Goal: Task Accomplishment & Management: Manage account settings

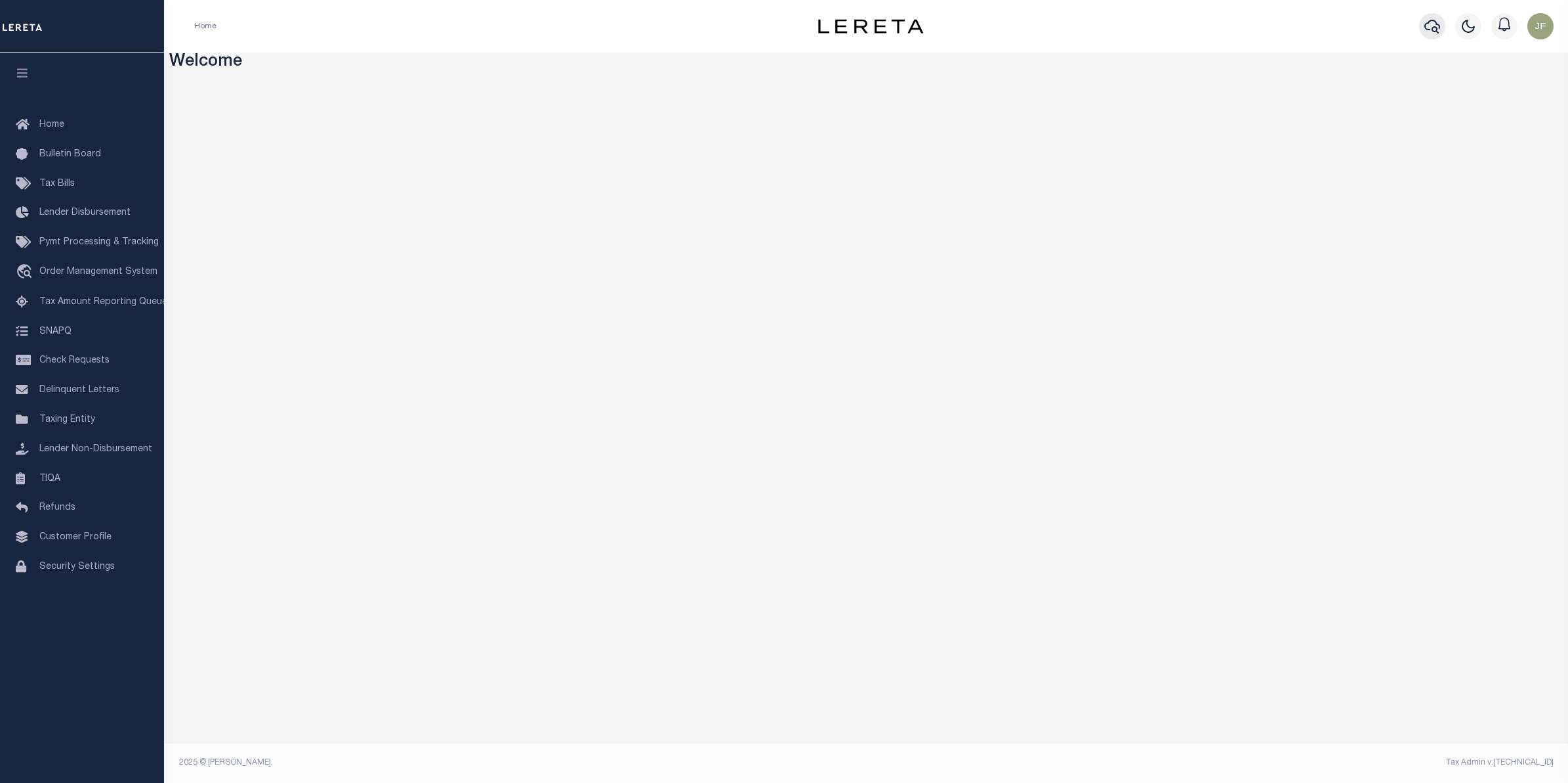
click at [1427, 25] on icon "button" at bounding box center [1432, 26] width 15 height 15
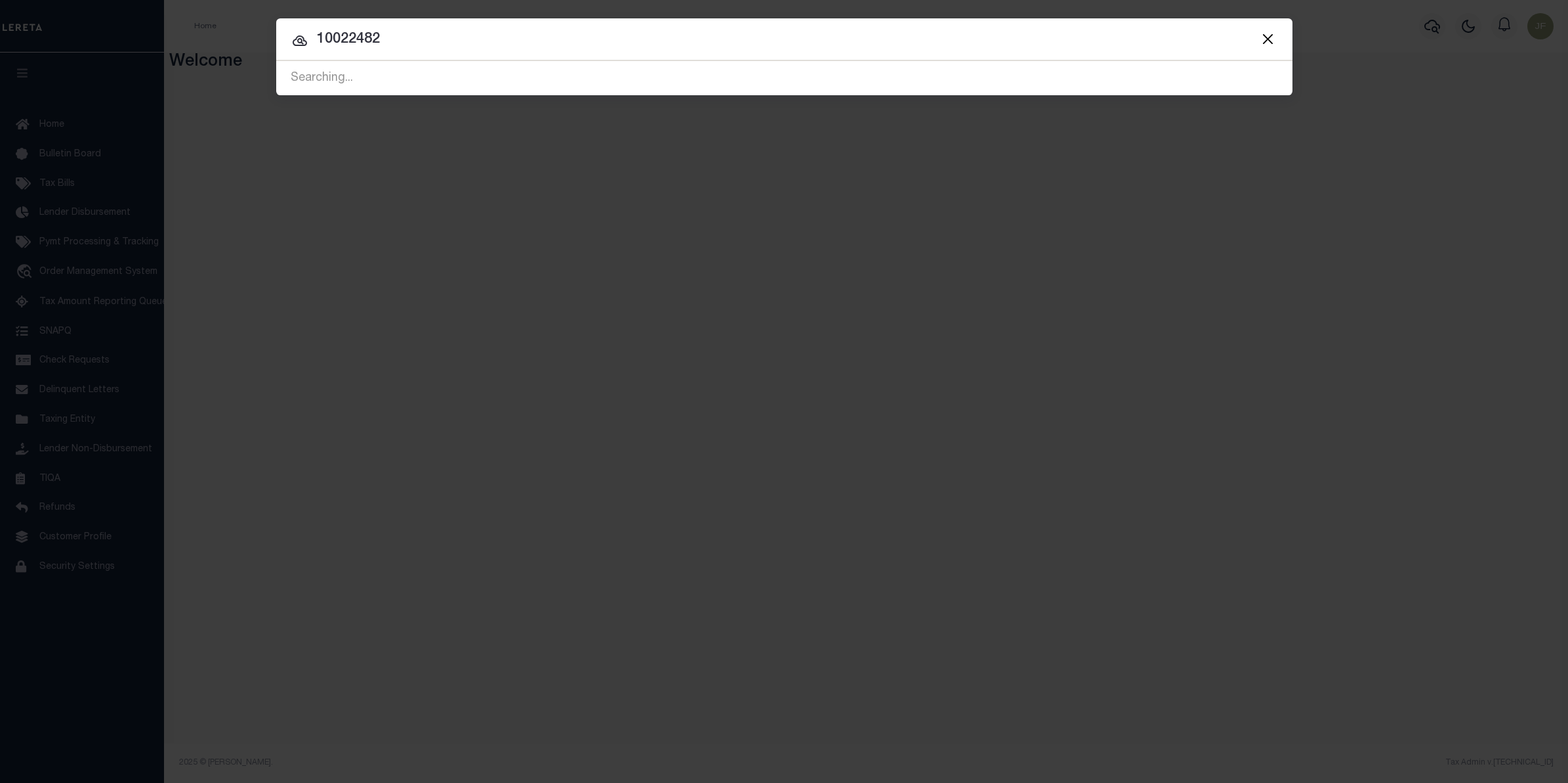
type input "10022482"
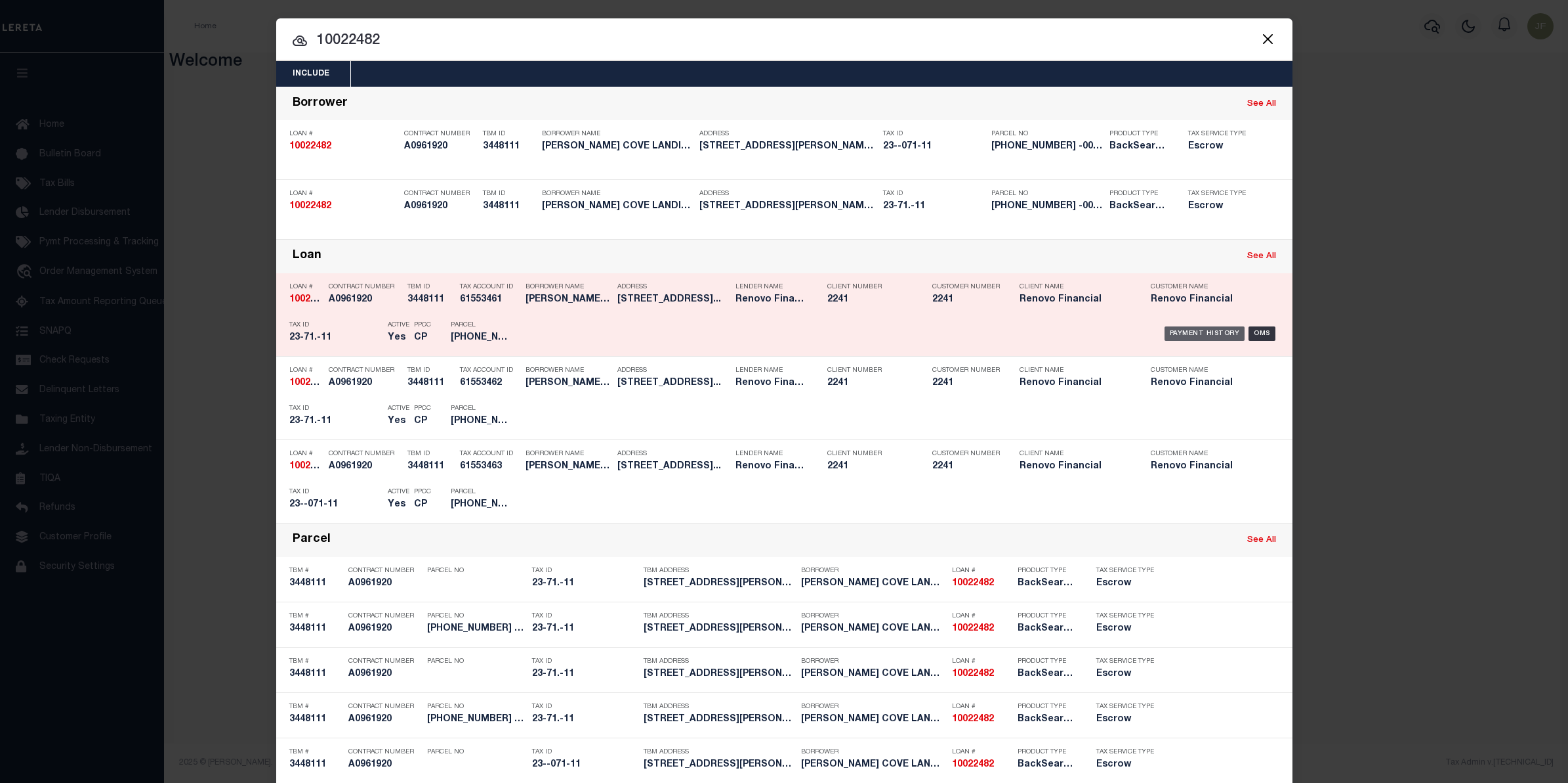
click at [1182, 332] on div "Payment History" at bounding box center [1205, 334] width 81 height 15
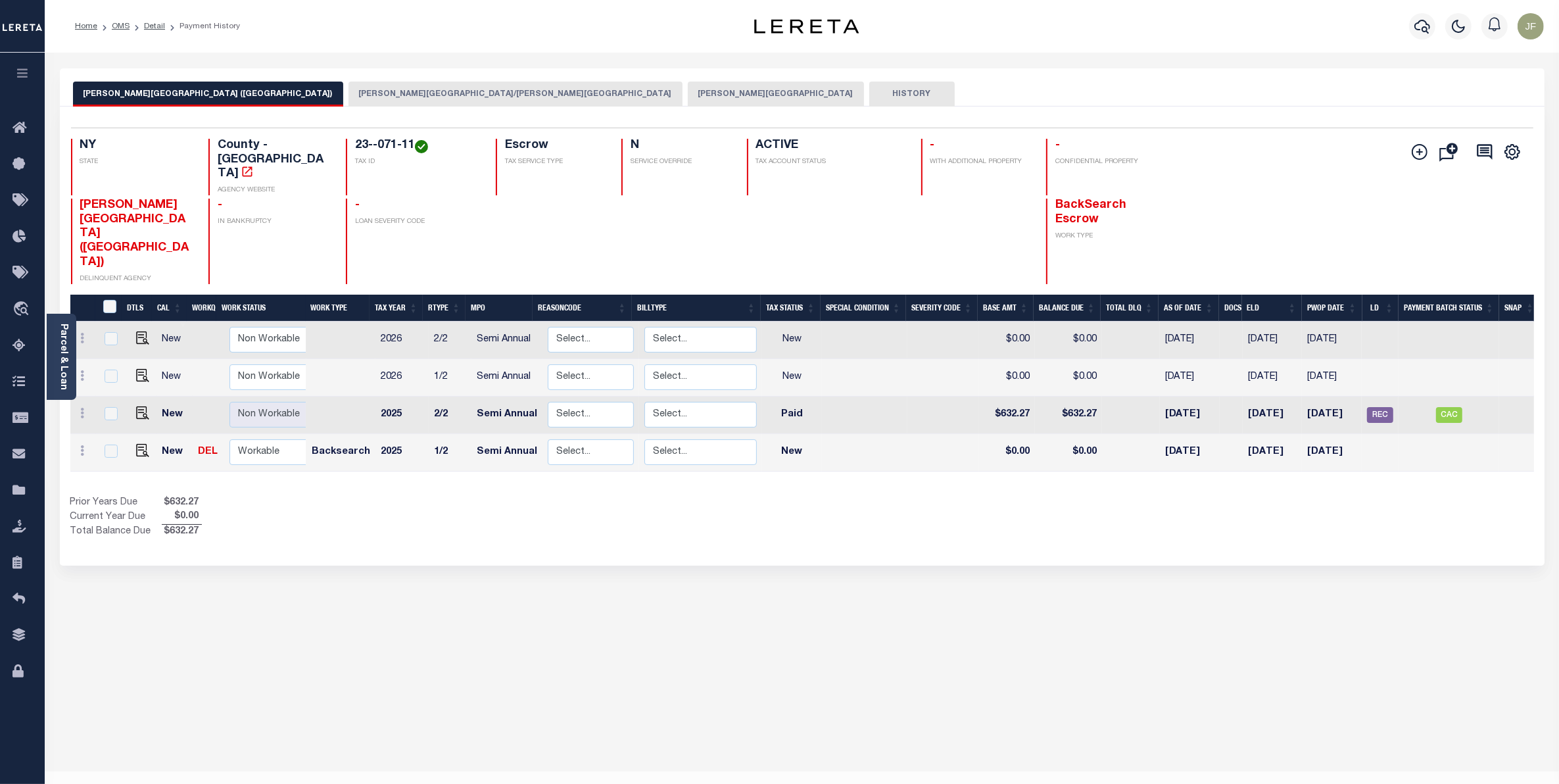
click at [348, 97] on button "GLEN COVE CSD/GLEN COVE CITY" at bounding box center [515, 94] width 334 height 25
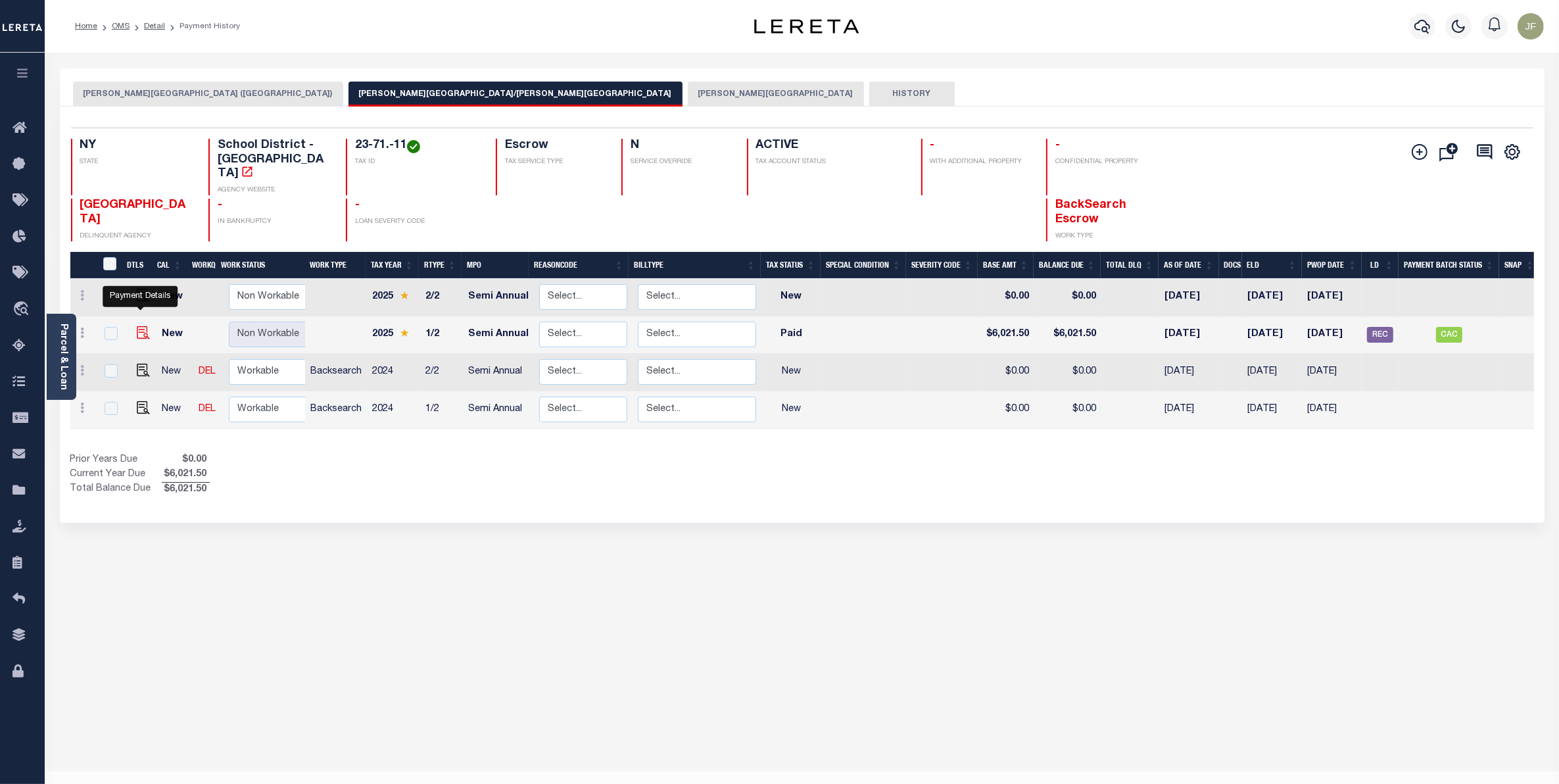
click at [138, 326] on img "" at bounding box center [144, 333] width 13 height 13
checkbox input "true"
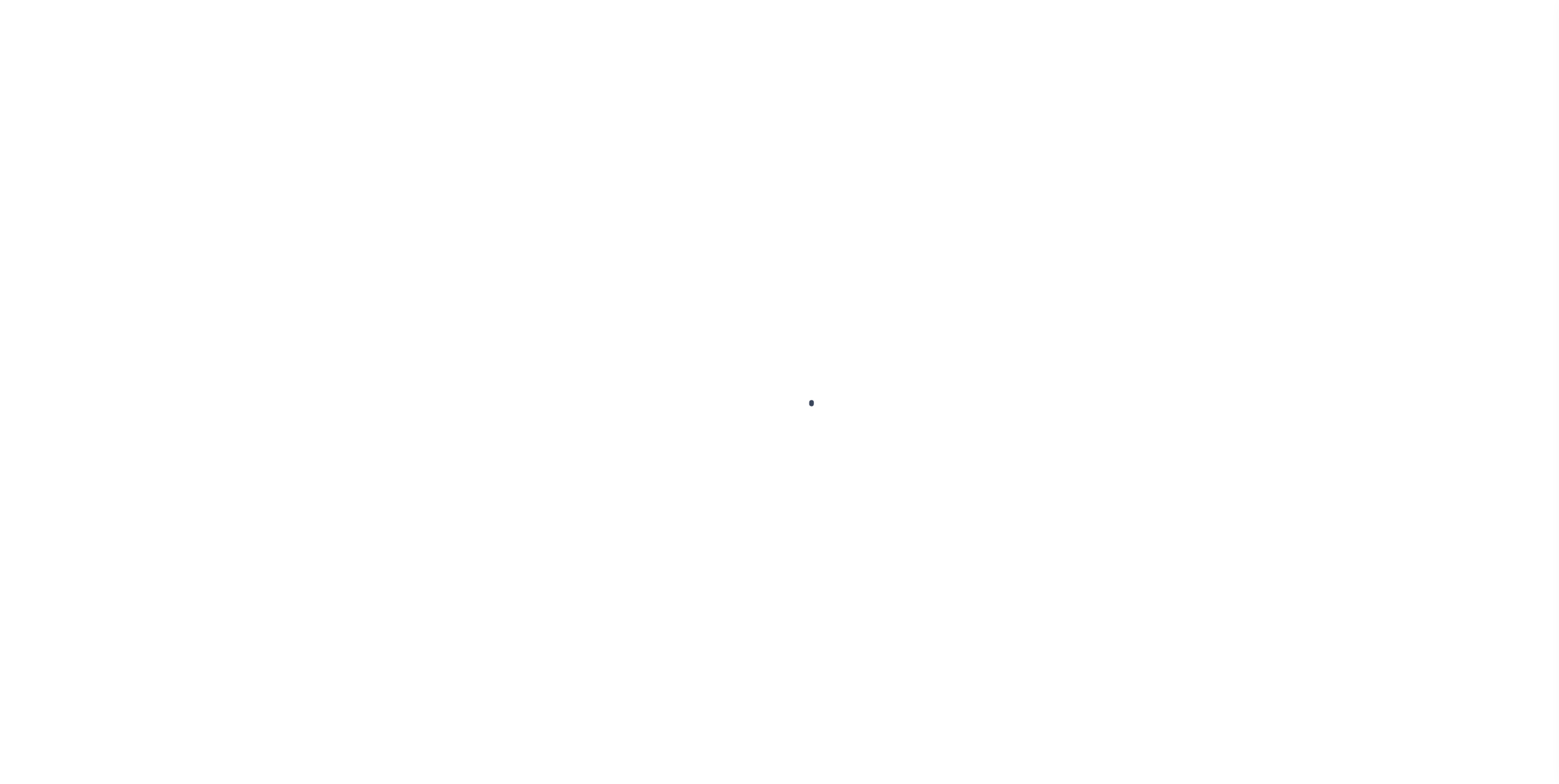
checkbox input "false"
type input "003848"
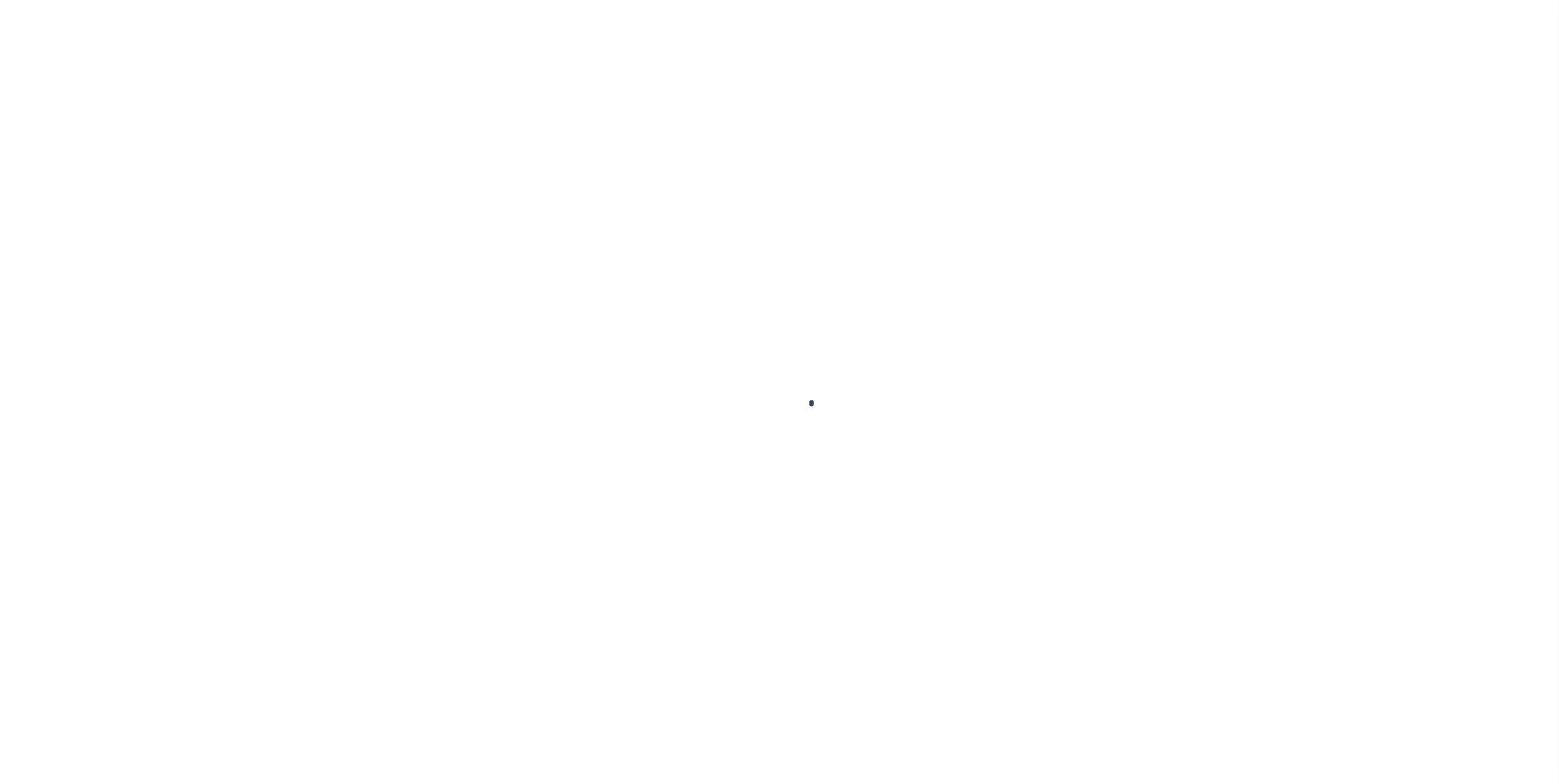
type input "08/11/2025"
select select "PYD"
type input "$6,021.5"
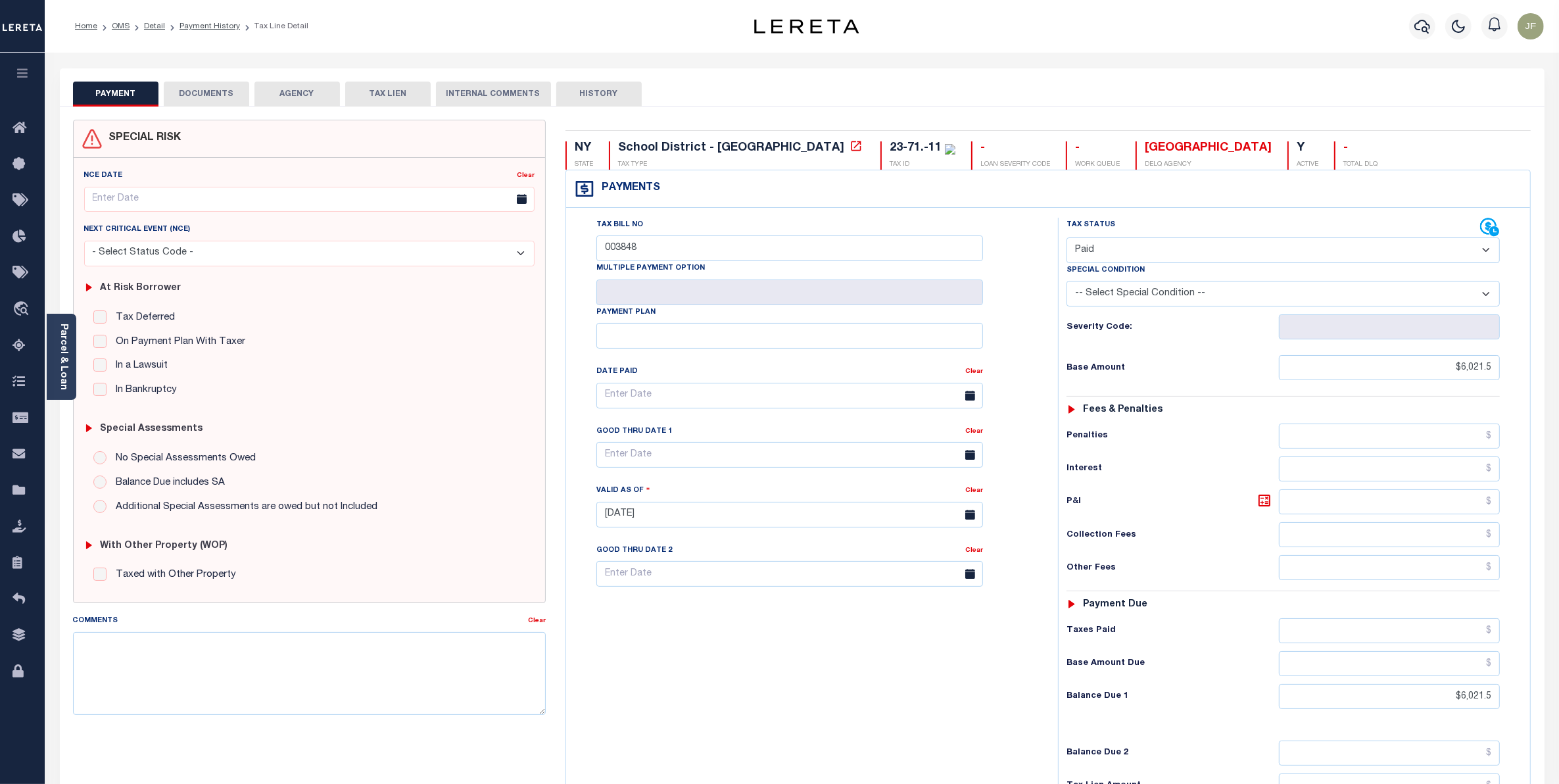
click at [197, 31] on li "Payment History" at bounding box center [203, 27] width 75 height 12
click at [197, 24] on link "Payment History" at bounding box center [210, 26] width 60 height 8
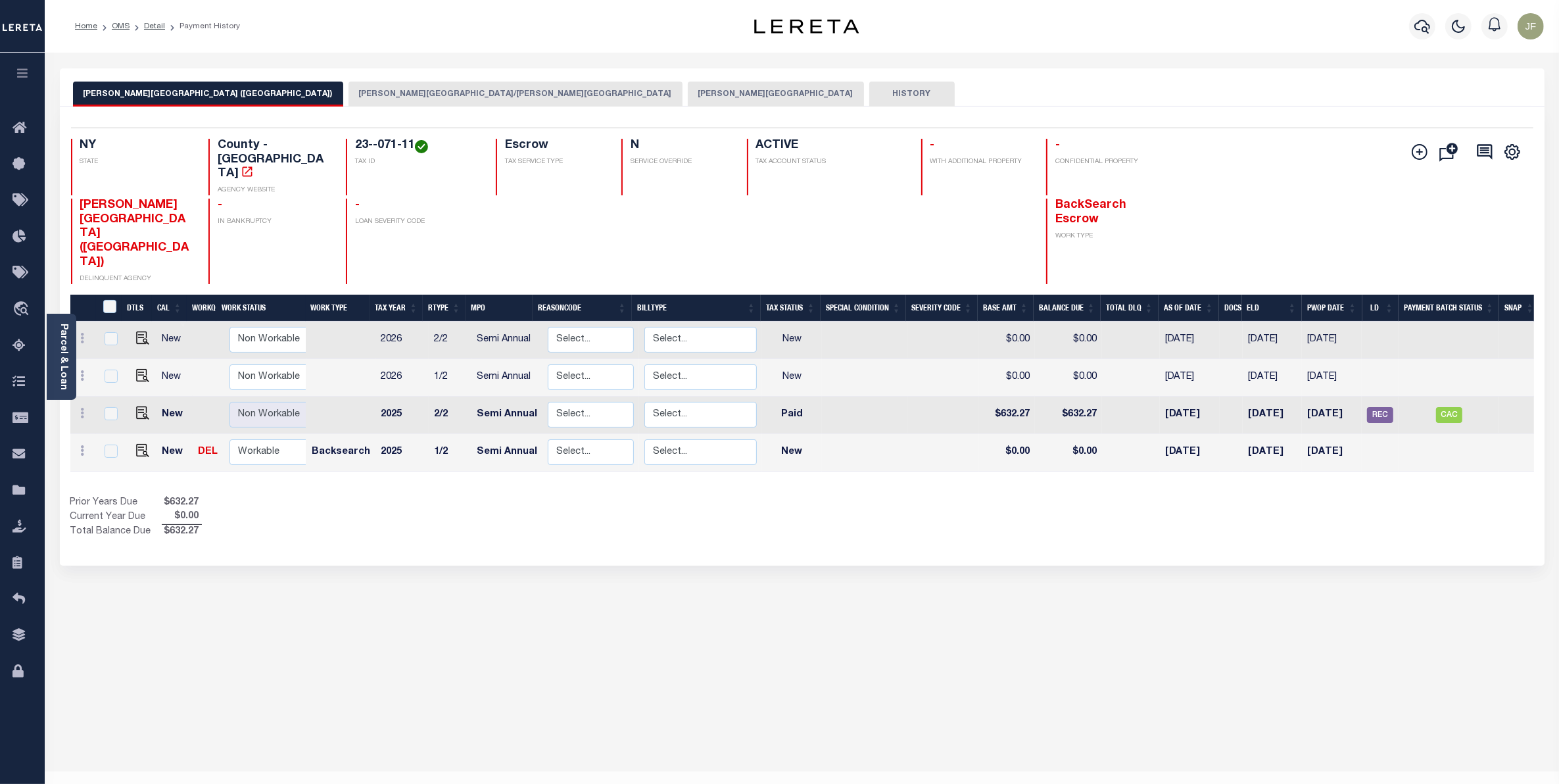
click at [688, 97] on button "[PERSON_NAME][GEOGRAPHIC_DATA]" at bounding box center [775, 94] width 176 height 25
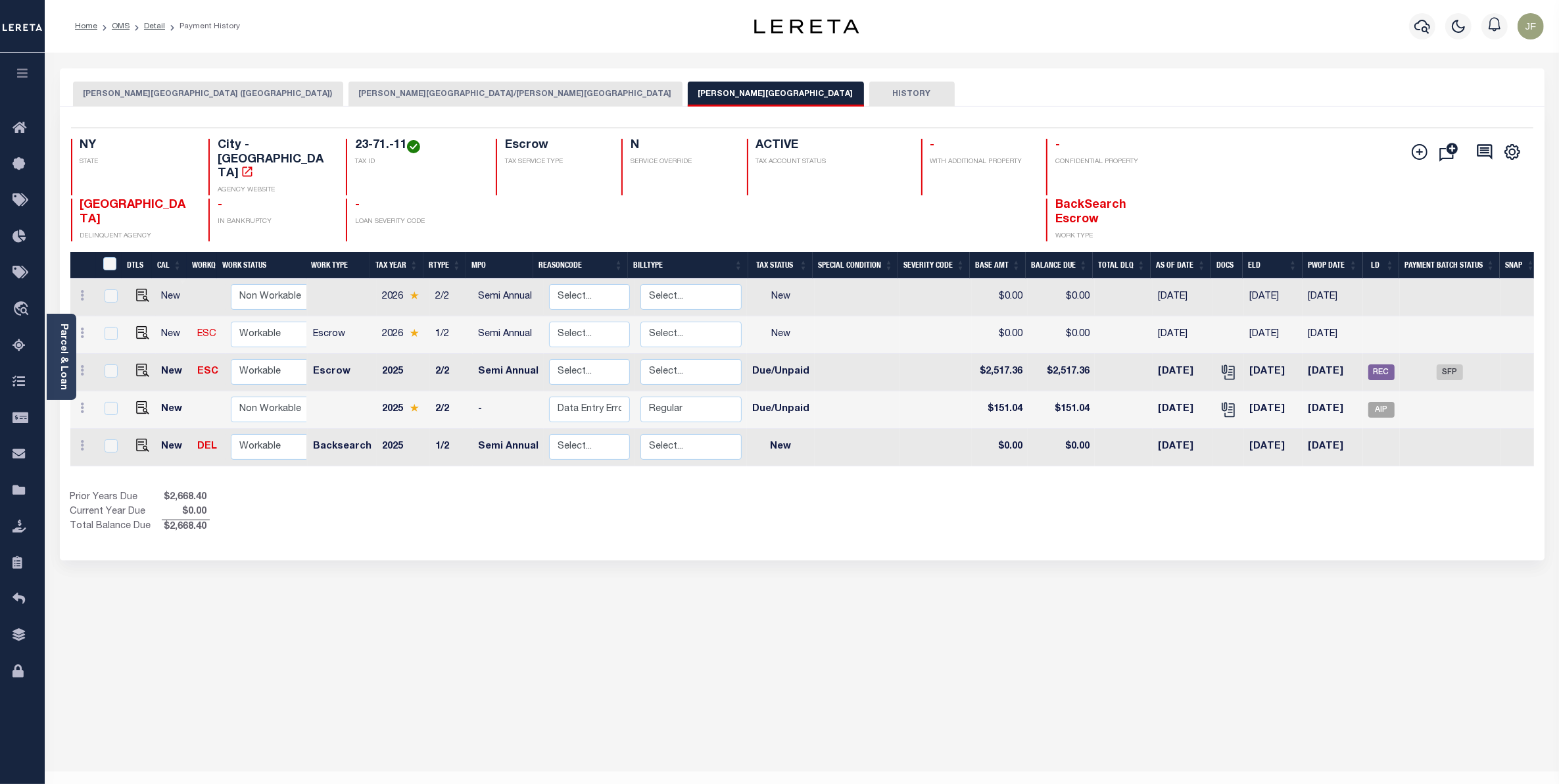
click at [68, 349] on link "Parcel & Loan" at bounding box center [63, 356] width 10 height 66
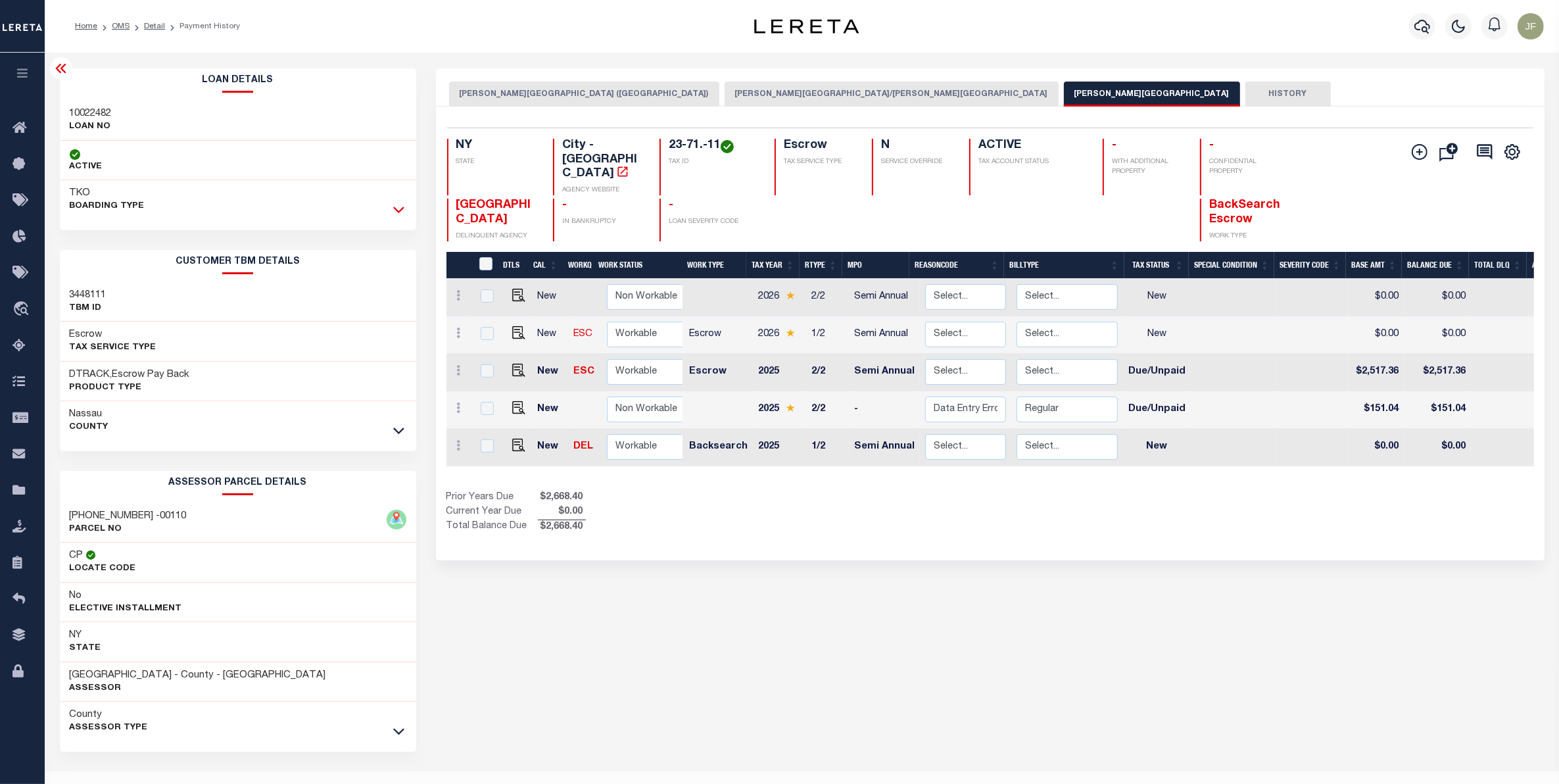
click at [395, 215] on icon at bounding box center [398, 209] width 11 height 14
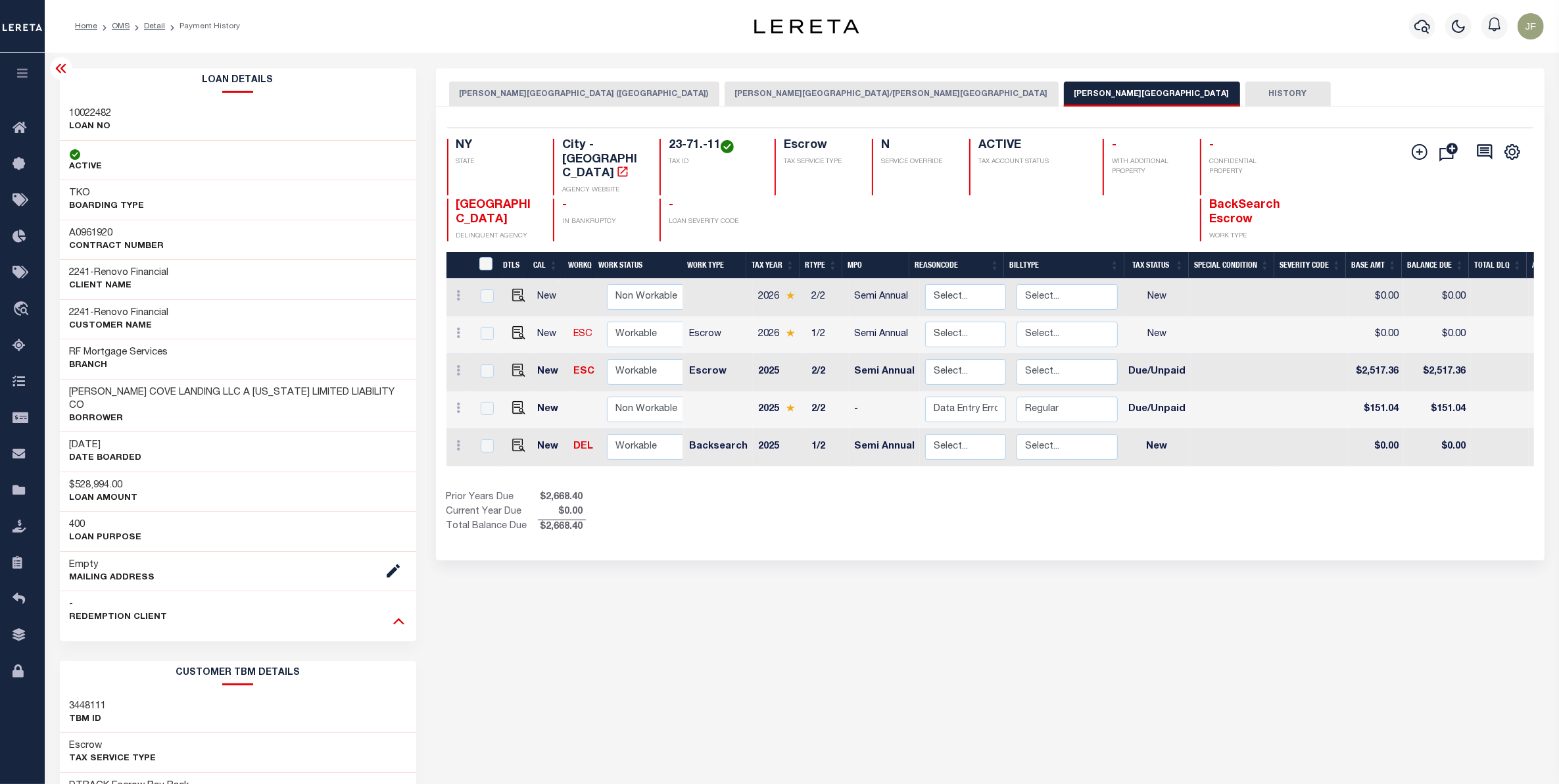
click at [403, 613] on icon at bounding box center [398, 620] width 11 height 14
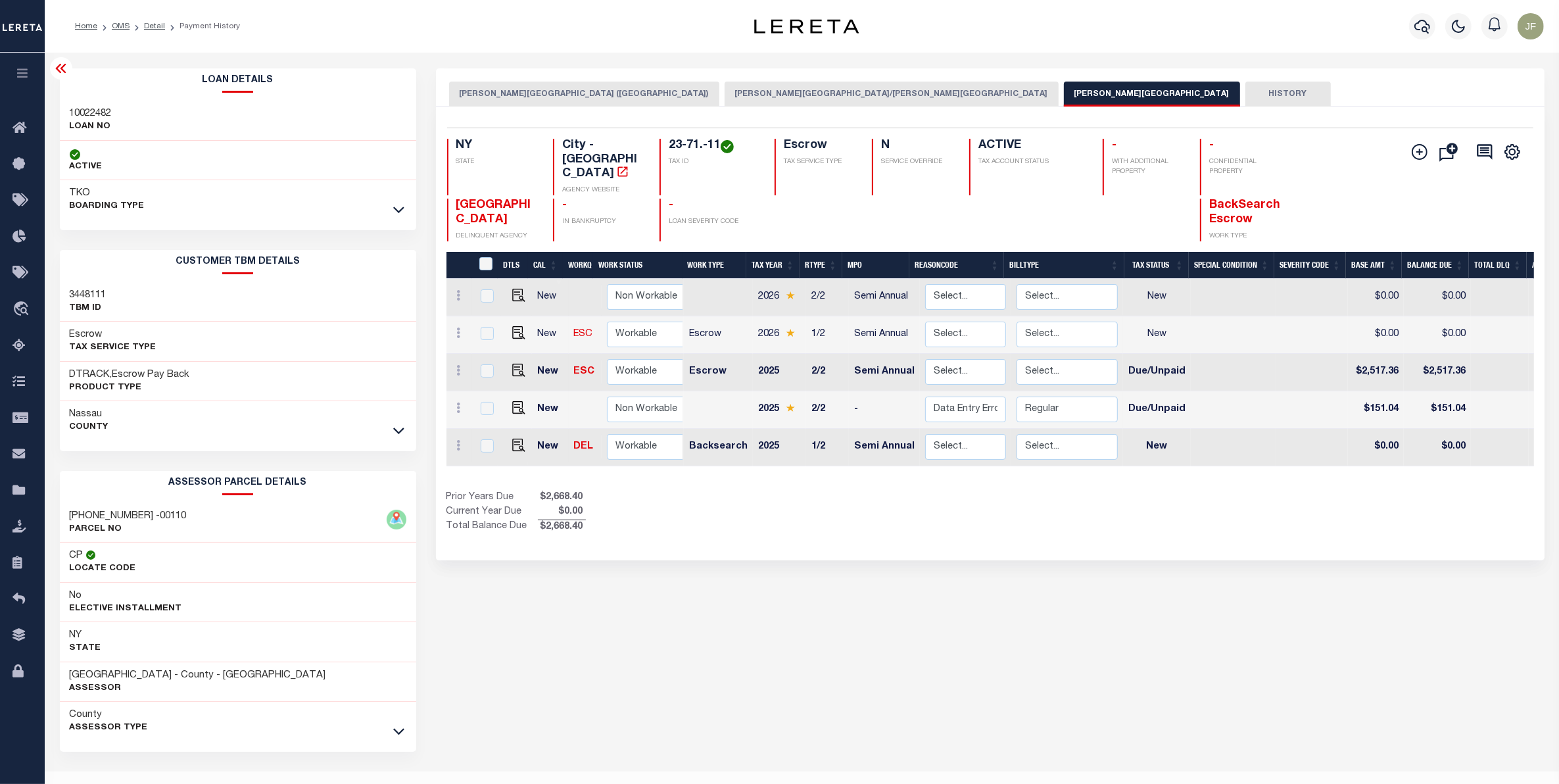
click at [392, 434] on div at bounding box center [398, 431] width 15 height 15
click at [398, 431] on icon at bounding box center [398, 430] width 11 height 14
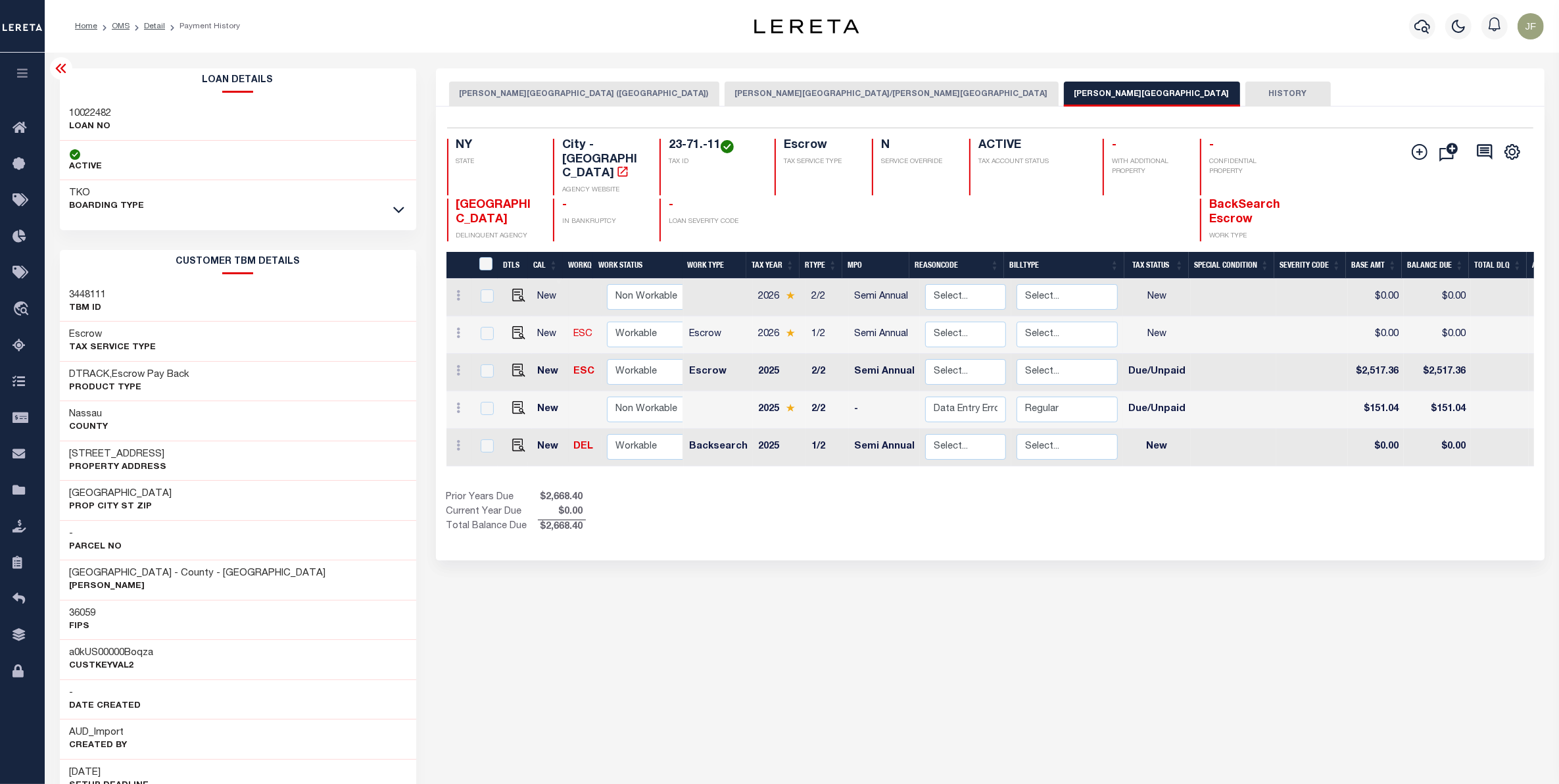
click at [54, 67] on icon at bounding box center [60, 68] width 15 height 15
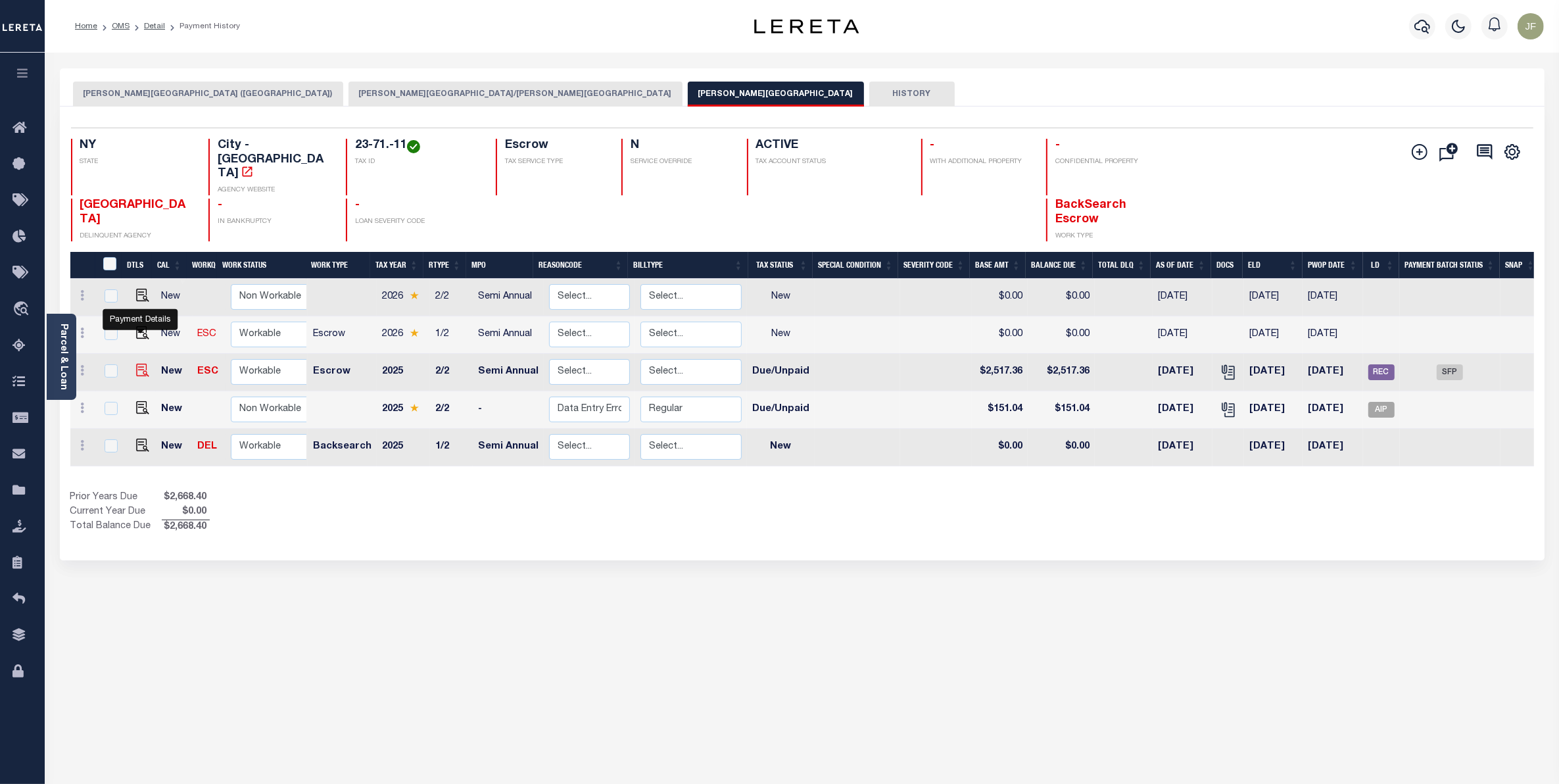
click at [136, 364] on img "" at bounding box center [143, 370] width 13 height 13
checkbox input "true"
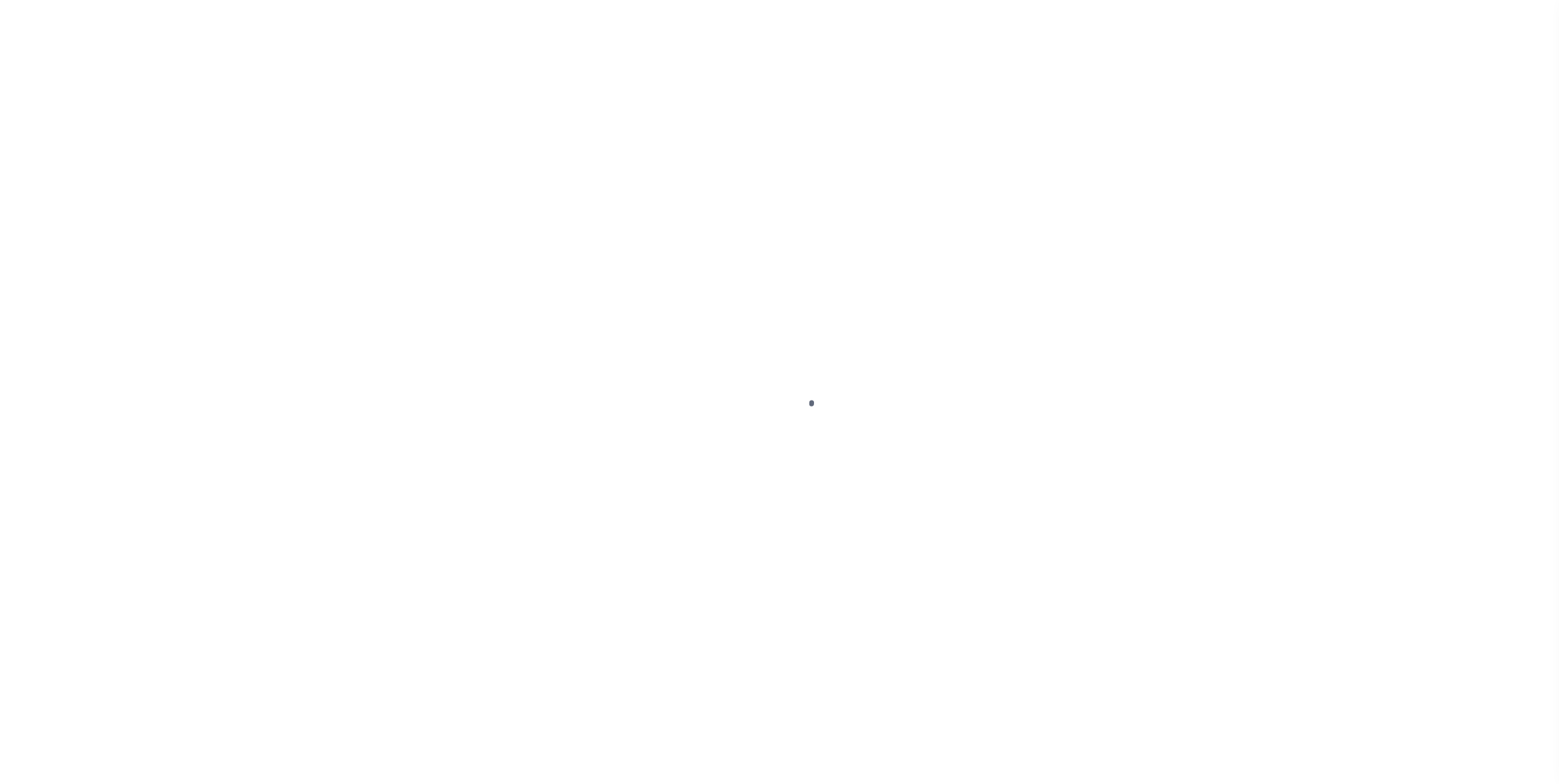
checkbox input "false"
type textarea "2025/2nd dlq Base $2,517.36 P/I $188.80-Lereta Responsibility Total $2, 706.16 …"
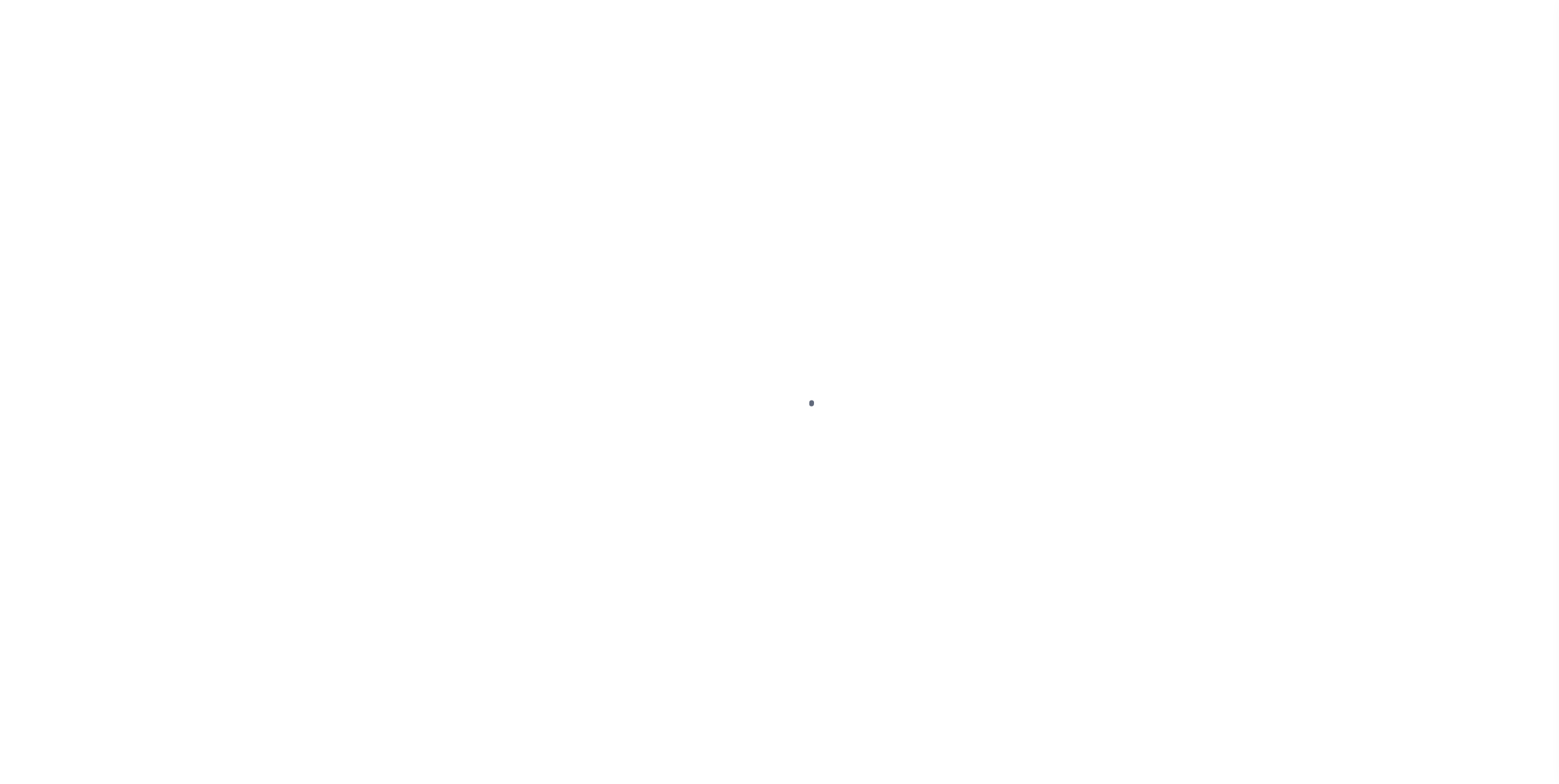
type input "003848"
type input "[DATE]"
type input "10/06/2025"
select select "DUE"
type input "$2,517.36"
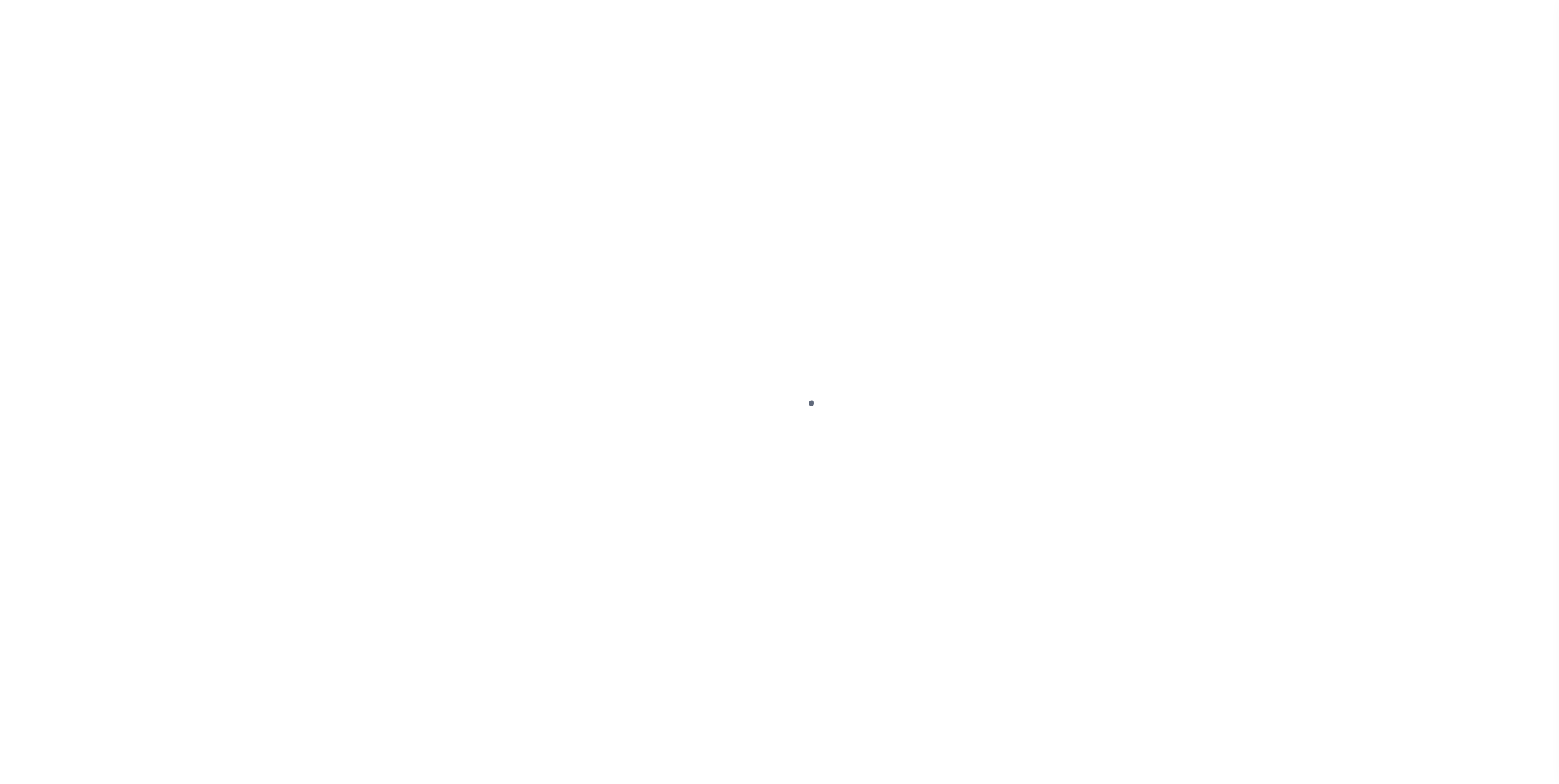
type input "$2,517.36"
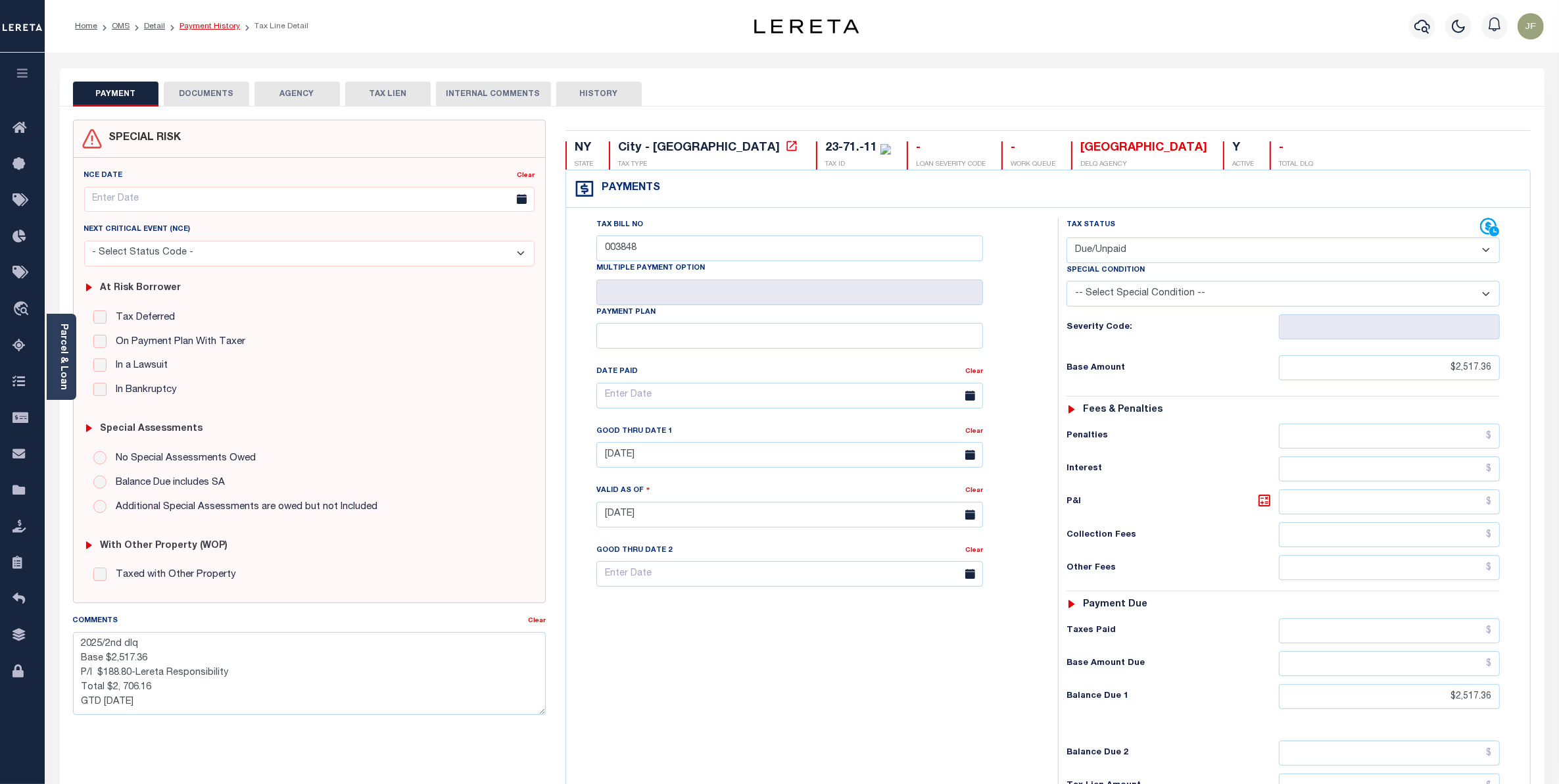
click at [206, 24] on link "Payment History" at bounding box center [210, 26] width 60 height 8
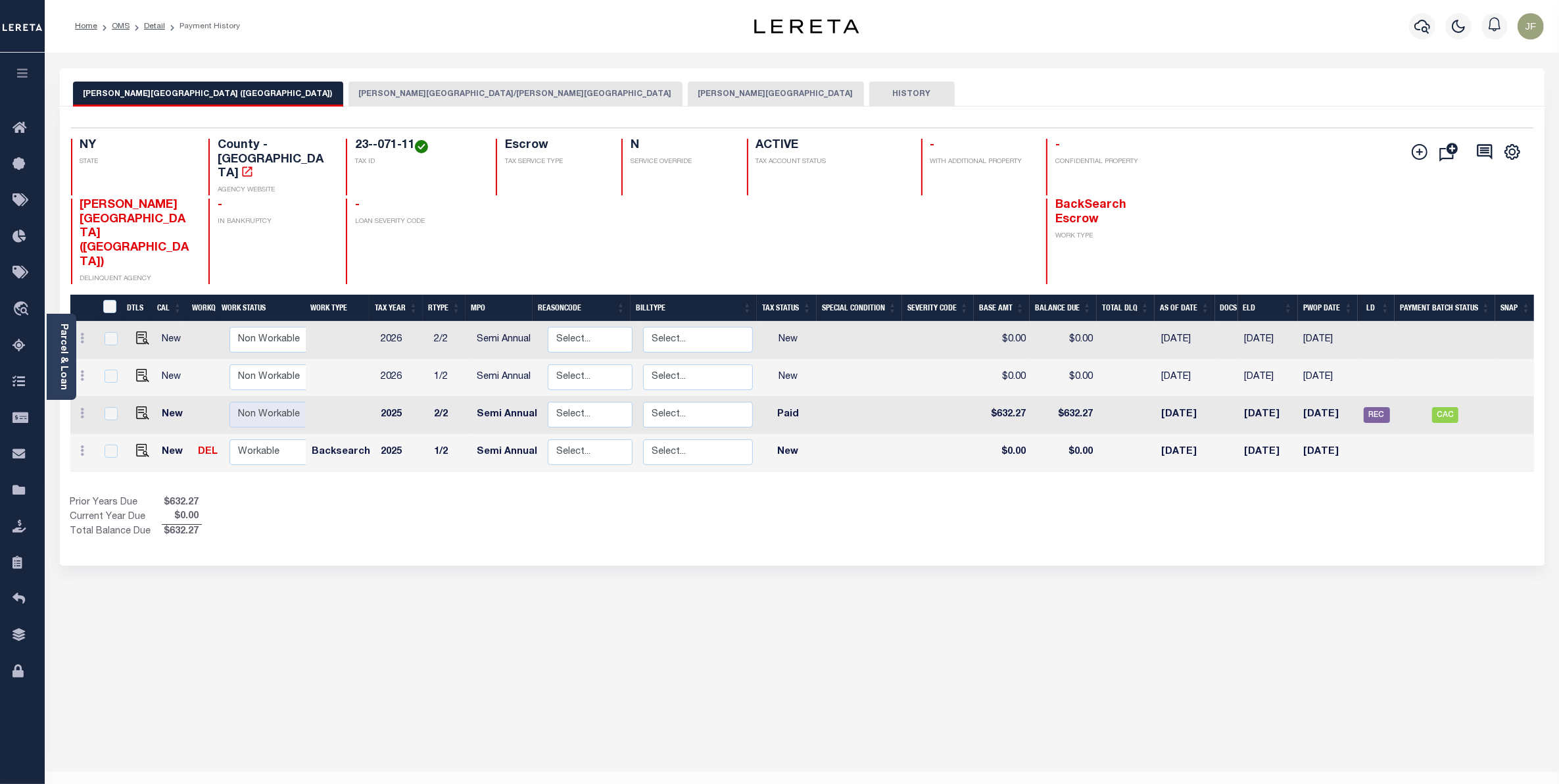
click at [688, 90] on button "[PERSON_NAME][GEOGRAPHIC_DATA]" at bounding box center [775, 94] width 176 height 25
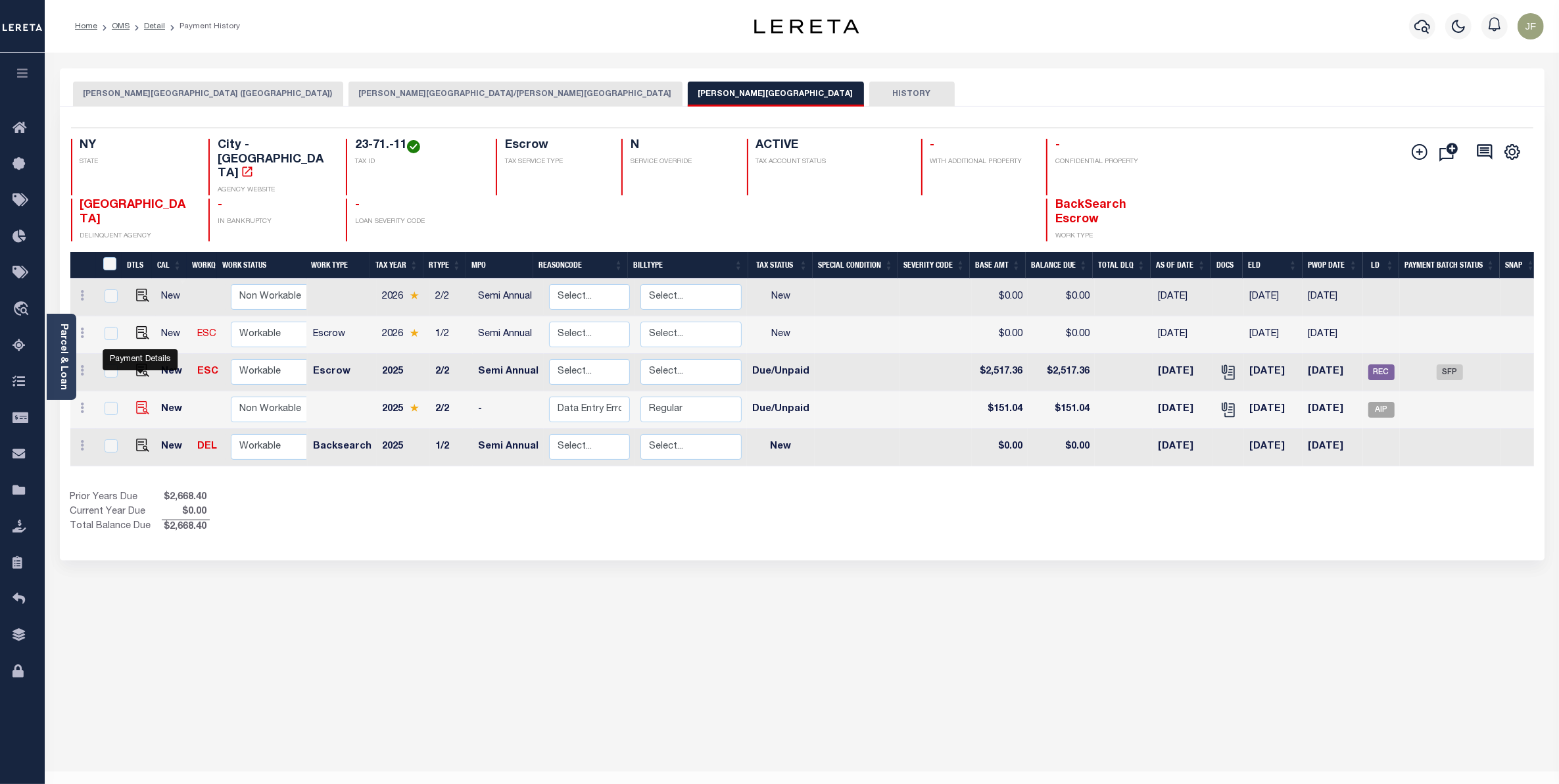
click at [137, 401] on img "" at bounding box center [143, 408] width 13 height 13
checkbox input "true"
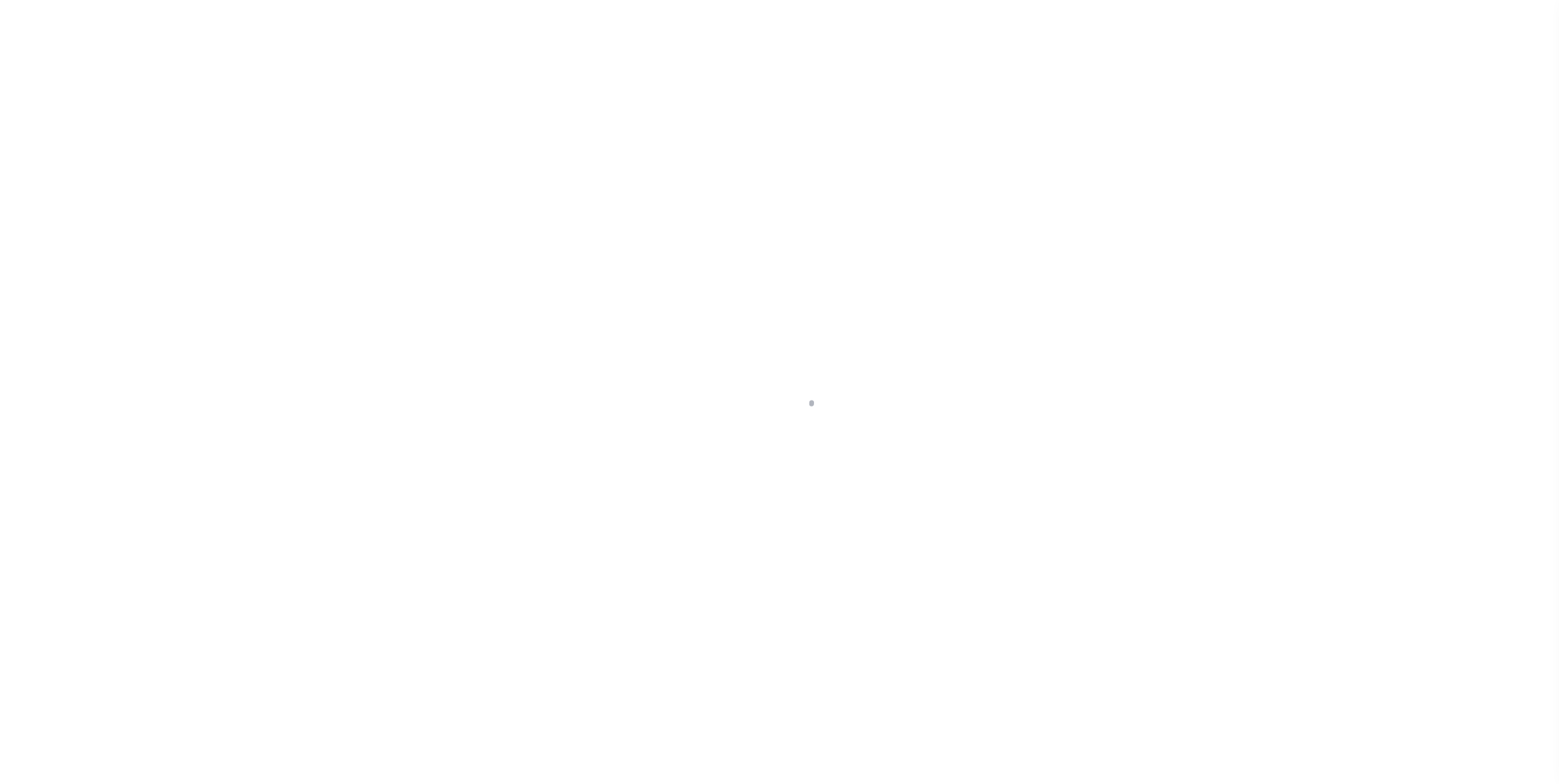
select select "DUE"
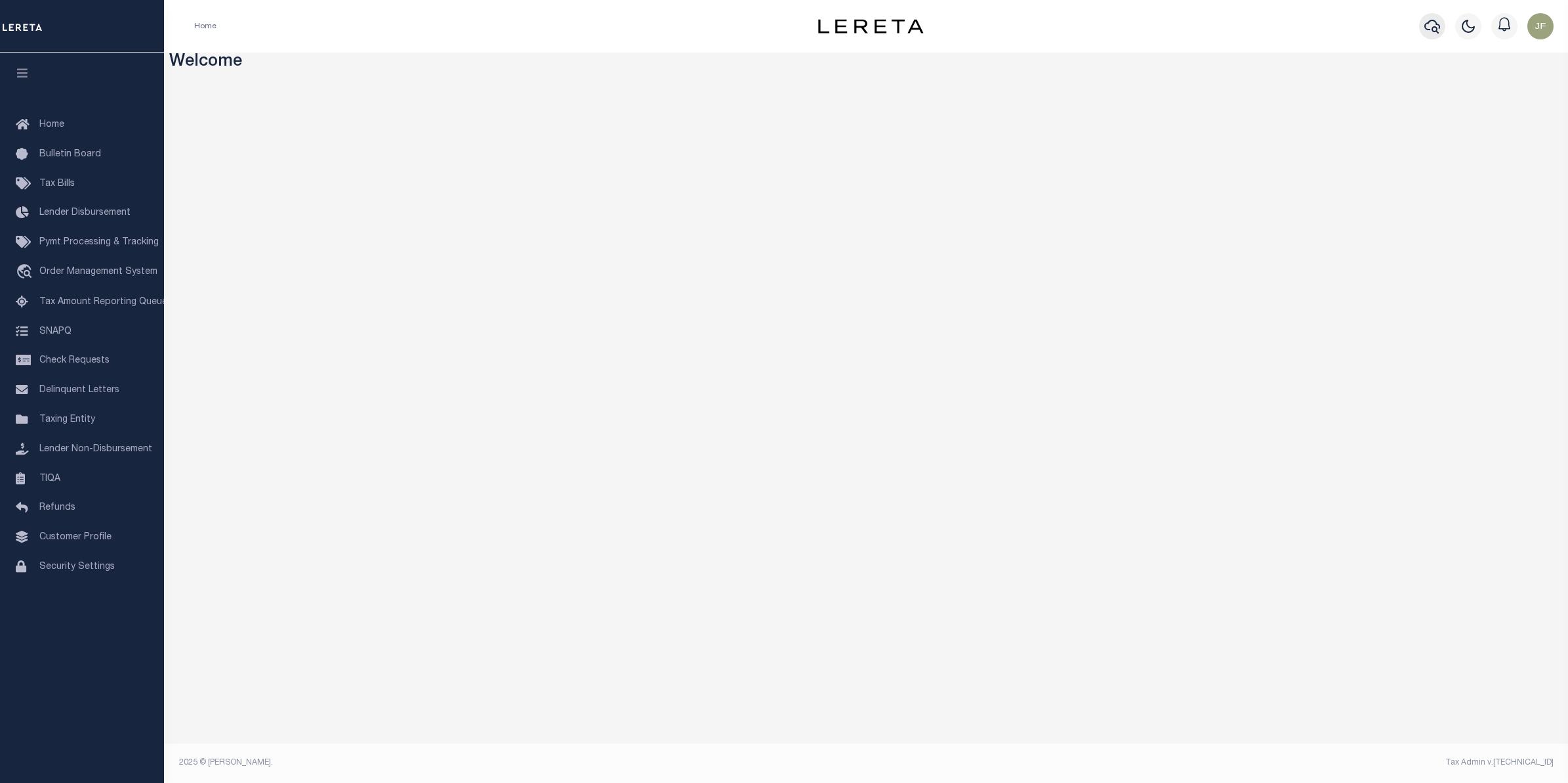
click at [1428, 28] on icon "button" at bounding box center [1432, 26] width 15 height 15
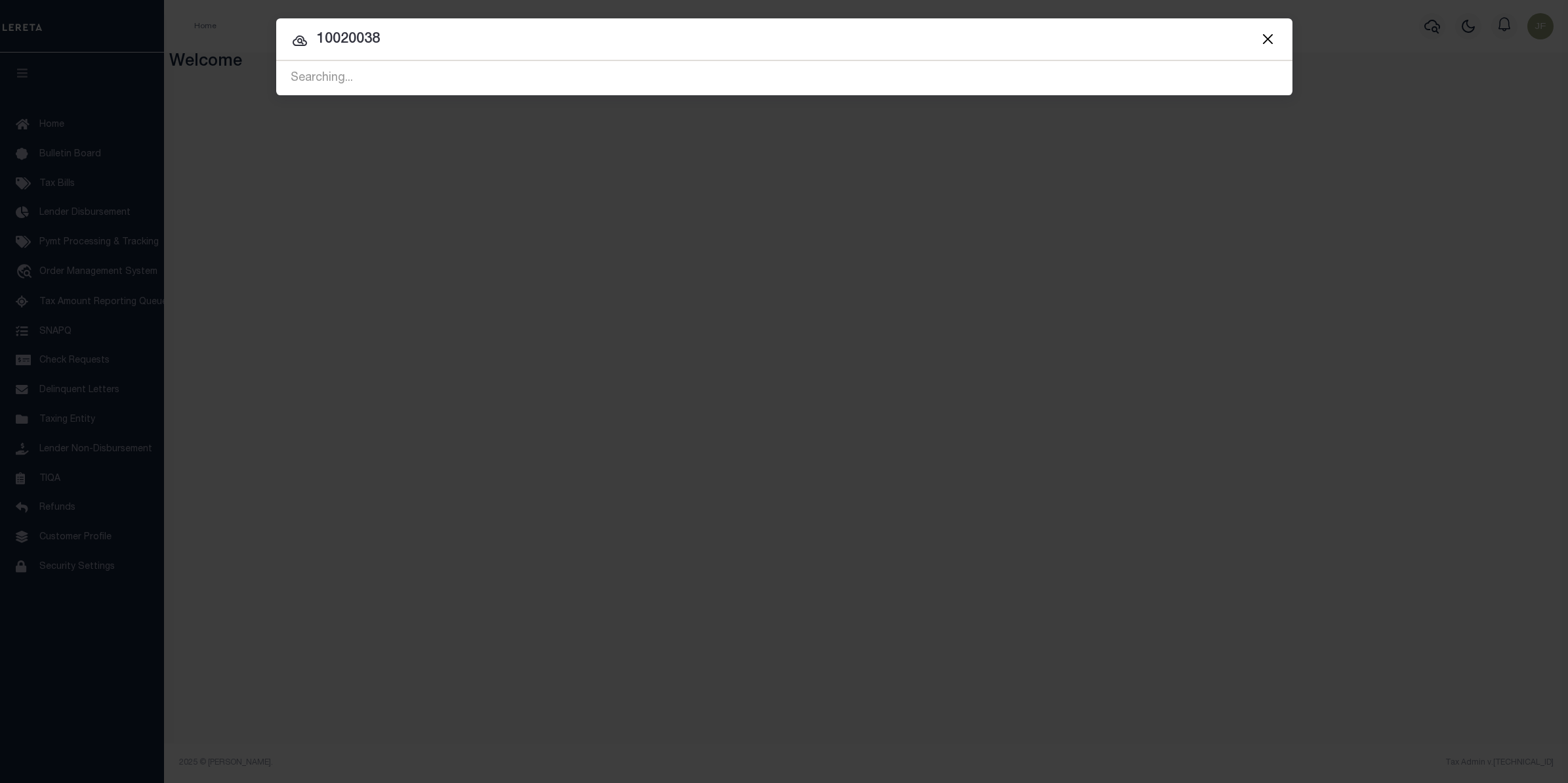
type input "10020038"
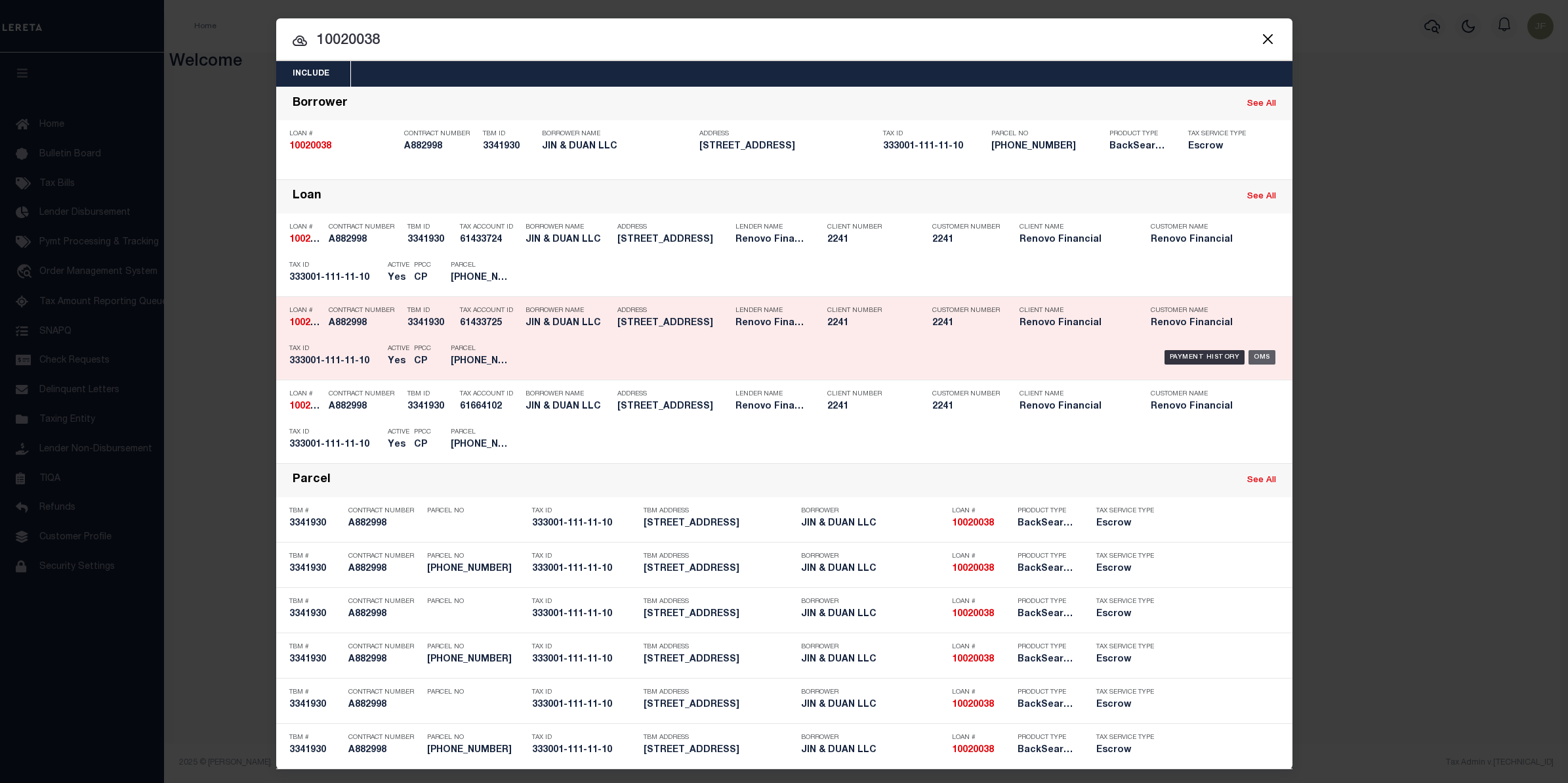
click at [1261, 353] on div "OMS" at bounding box center [1262, 357] width 27 height 15
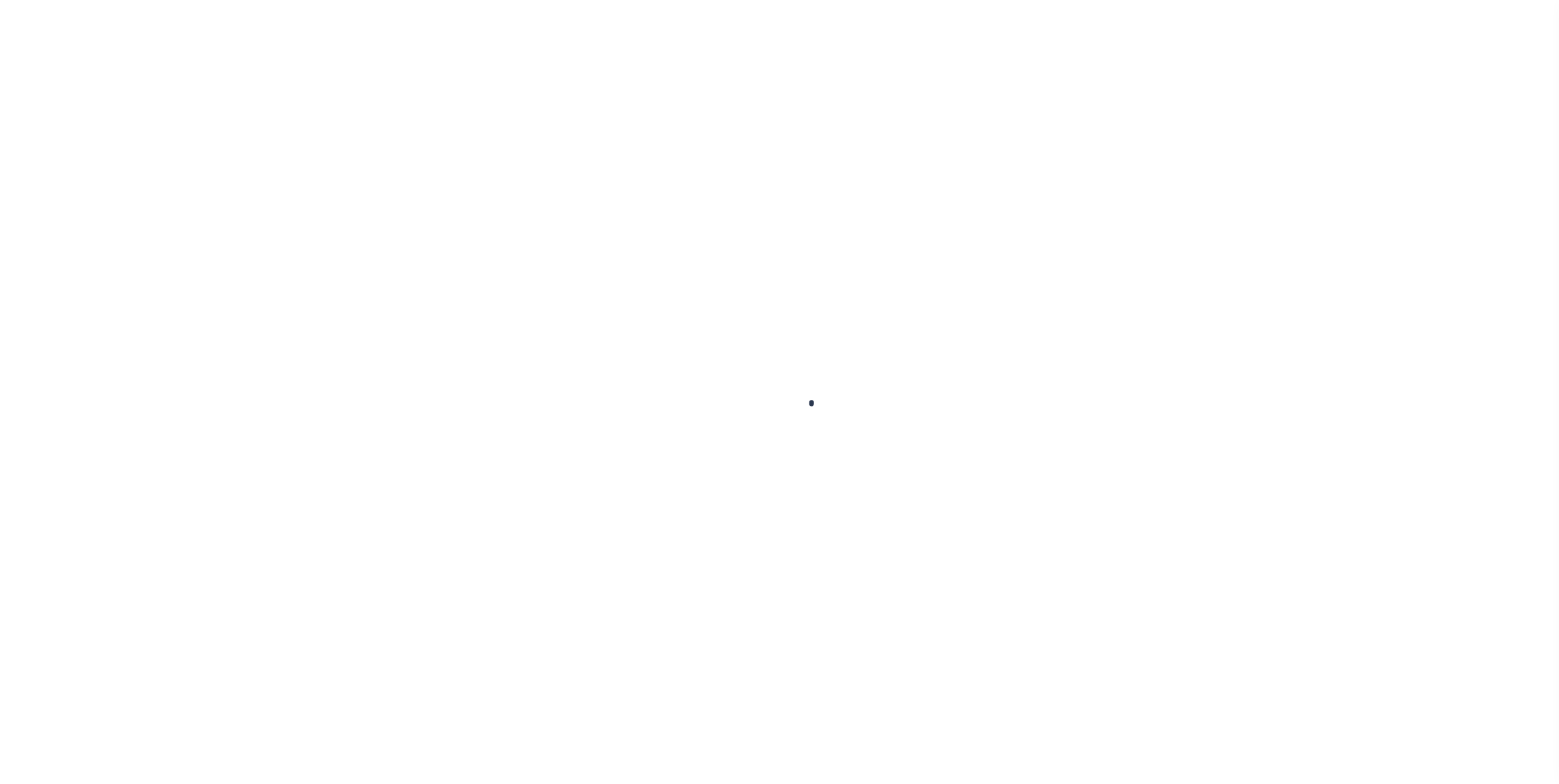
type input "10020038"
type input "JIN & DUAN LLC"
select select
type input "102 GREEN ST # 1"
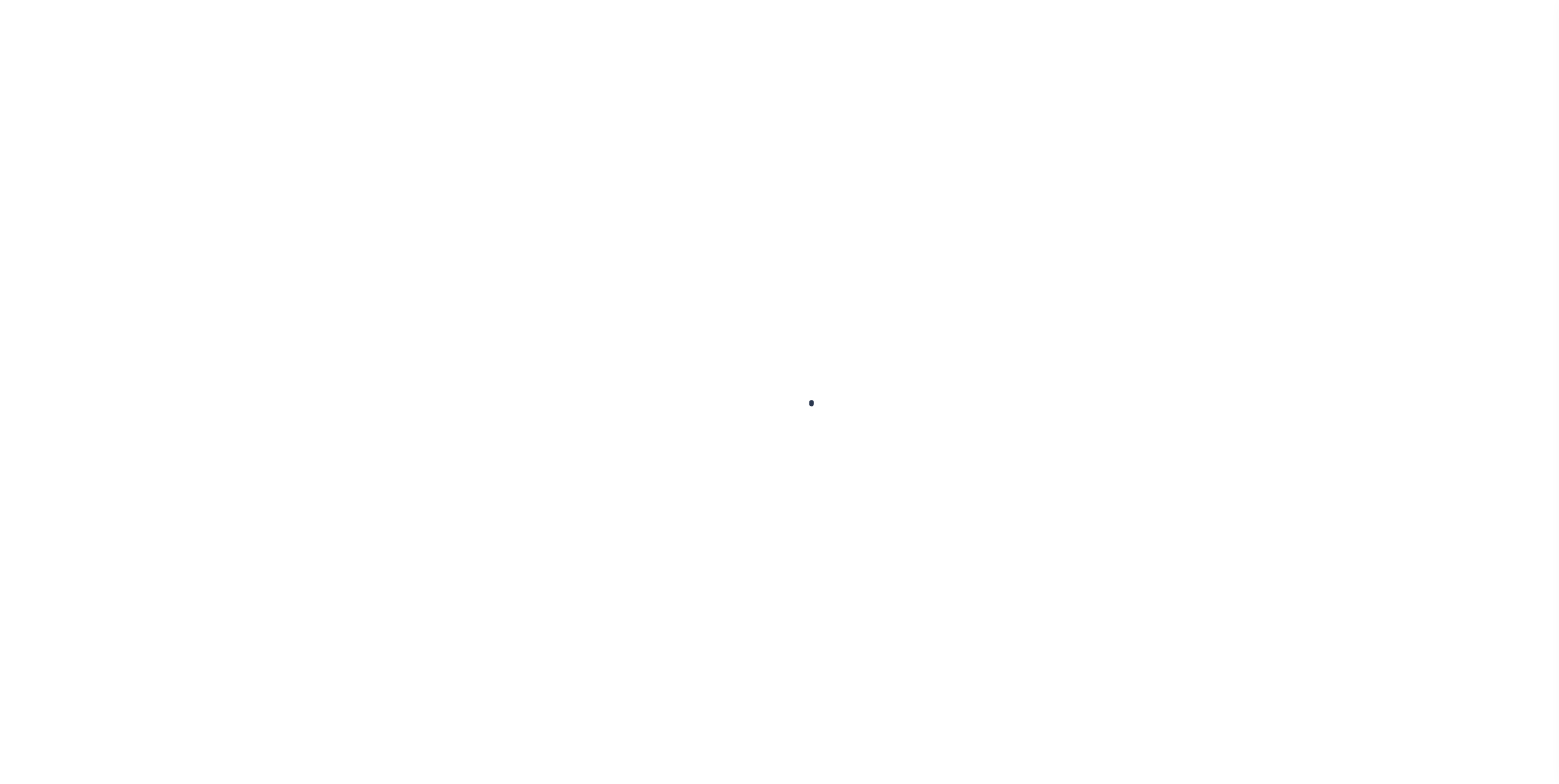
type input "GOSHEN,NY,10924-2017"
select select "10"
select select "Escrow"
type input "48 W MAIN ST"
type input "GOSHEN, NY 10924"
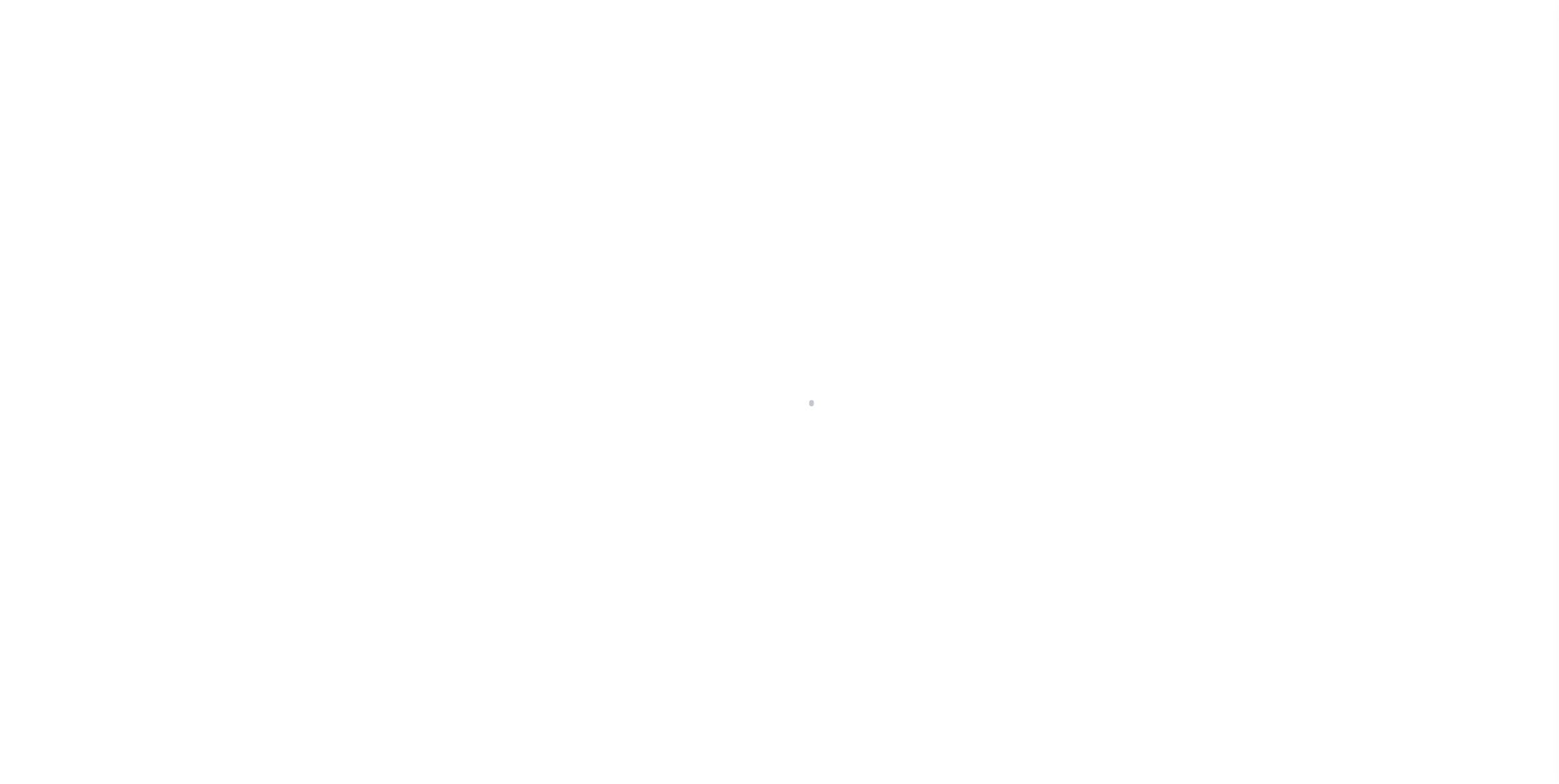
type input "a0kUS000001ixTg"
type input "NY"
select select
type textarea "LEGAL REQUIRED"
select select "25067"
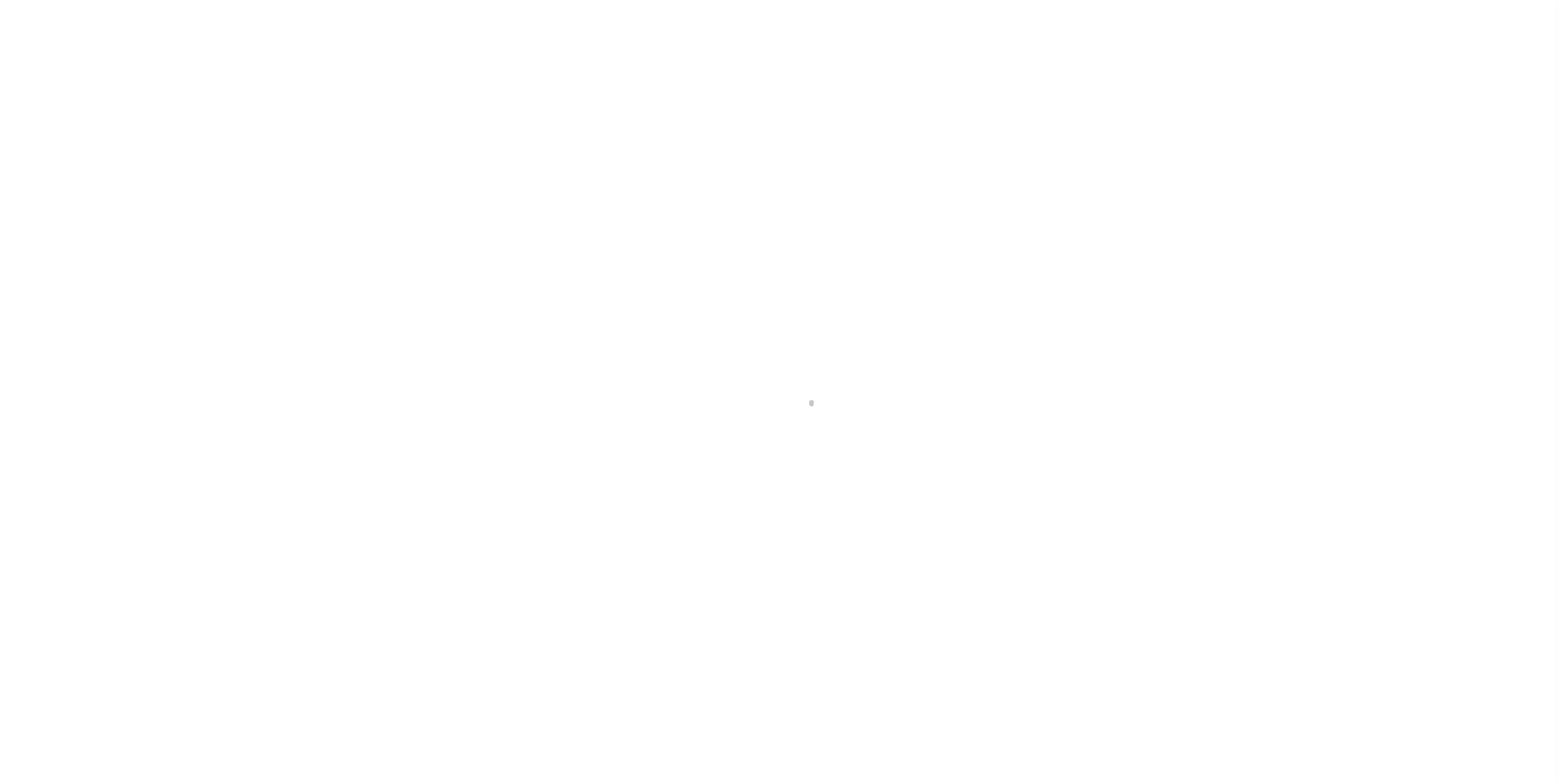
select select
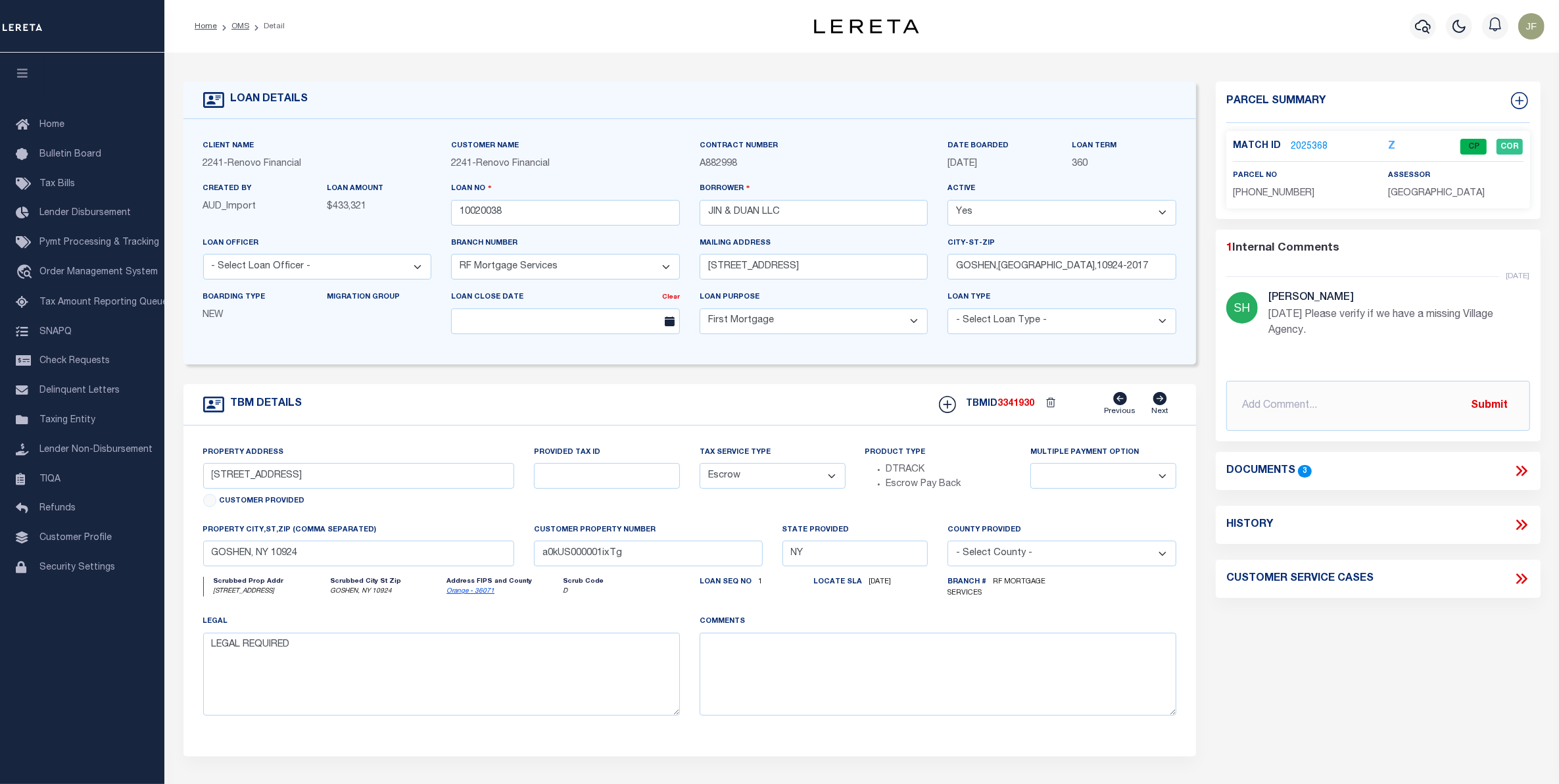
click at [1311, 146] on link "2025368" at bounding box center [1309, 146] width 37 height 14
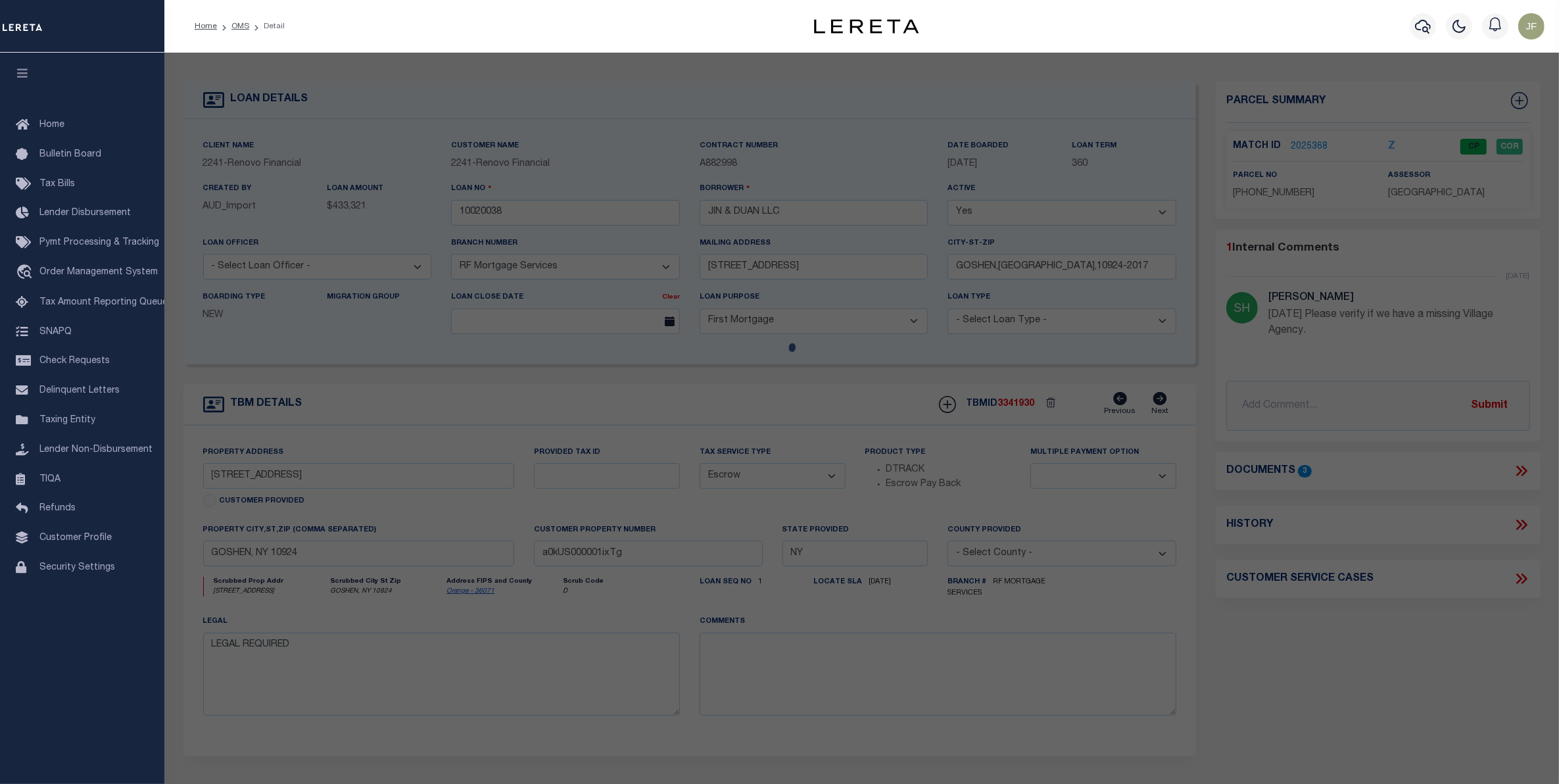
checkbox input "false"
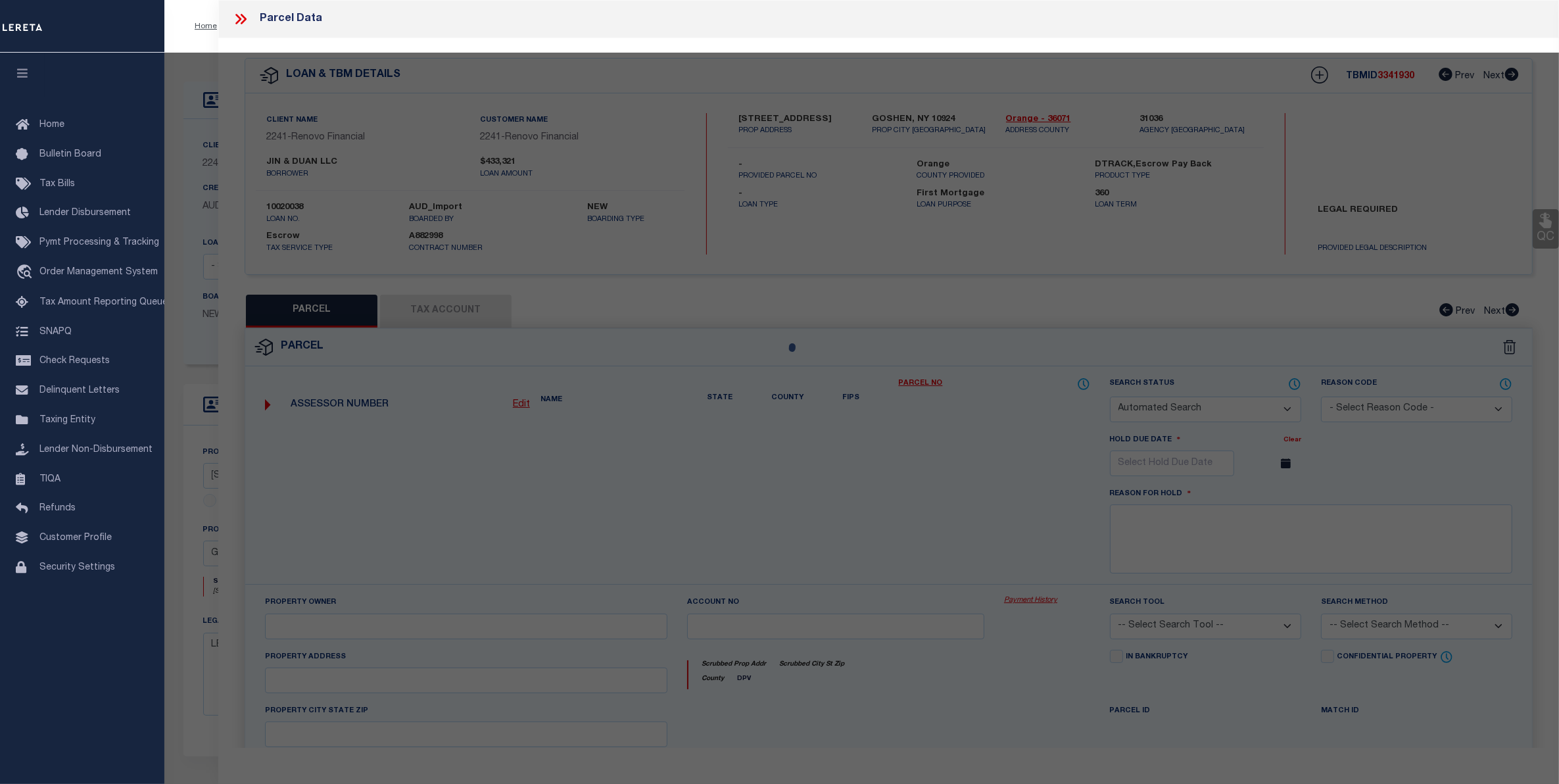
select select "CP"
type input "Jian and Duan LLC"
select select "AGW"
select select
type input "48 West Main St"
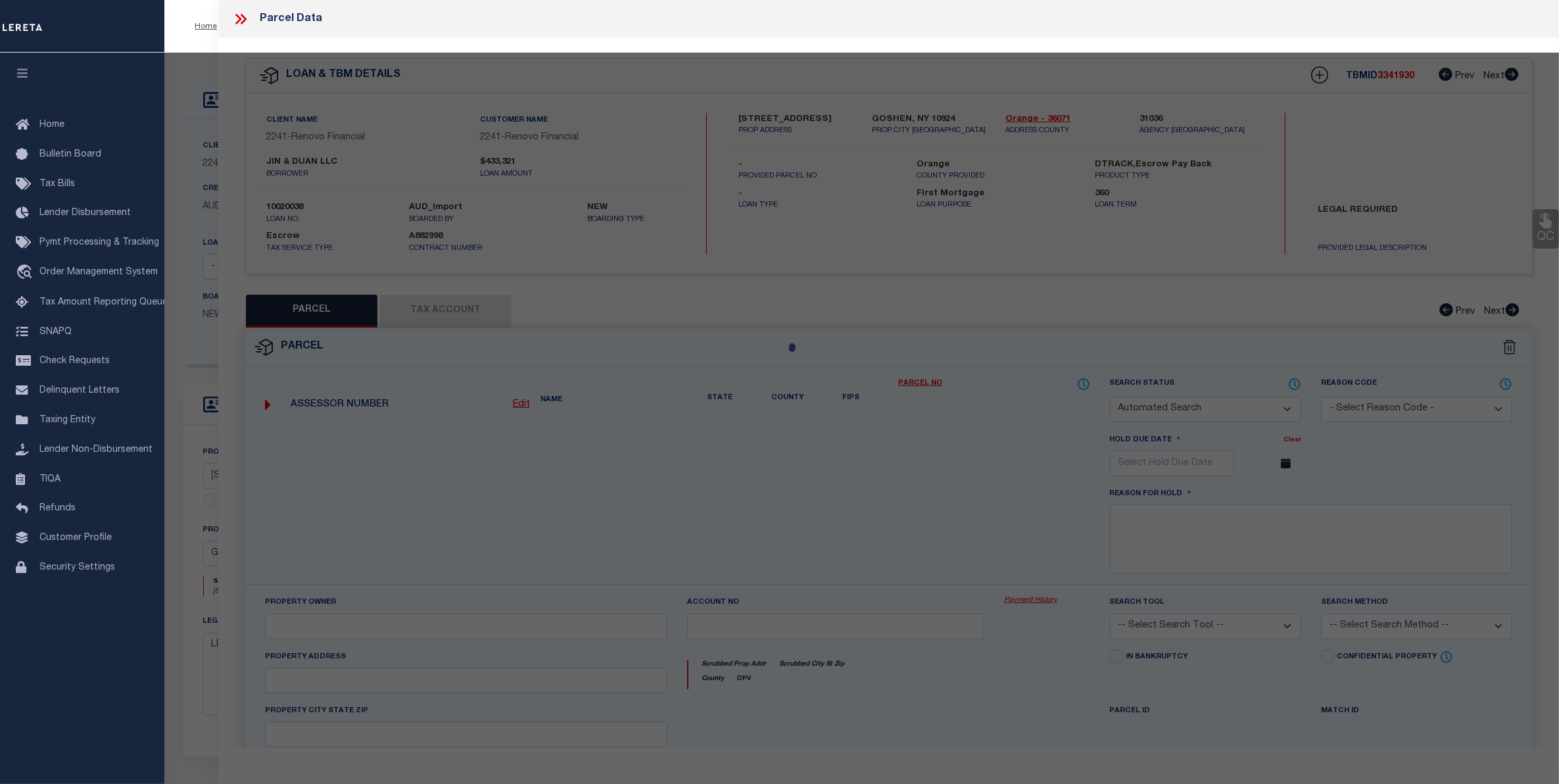
checkbox input "false"
type input "Goshen, NY 10924"
type textarea "Lot Size: 39.00 x 100.0"
type textarea "Completed based on given legal document"
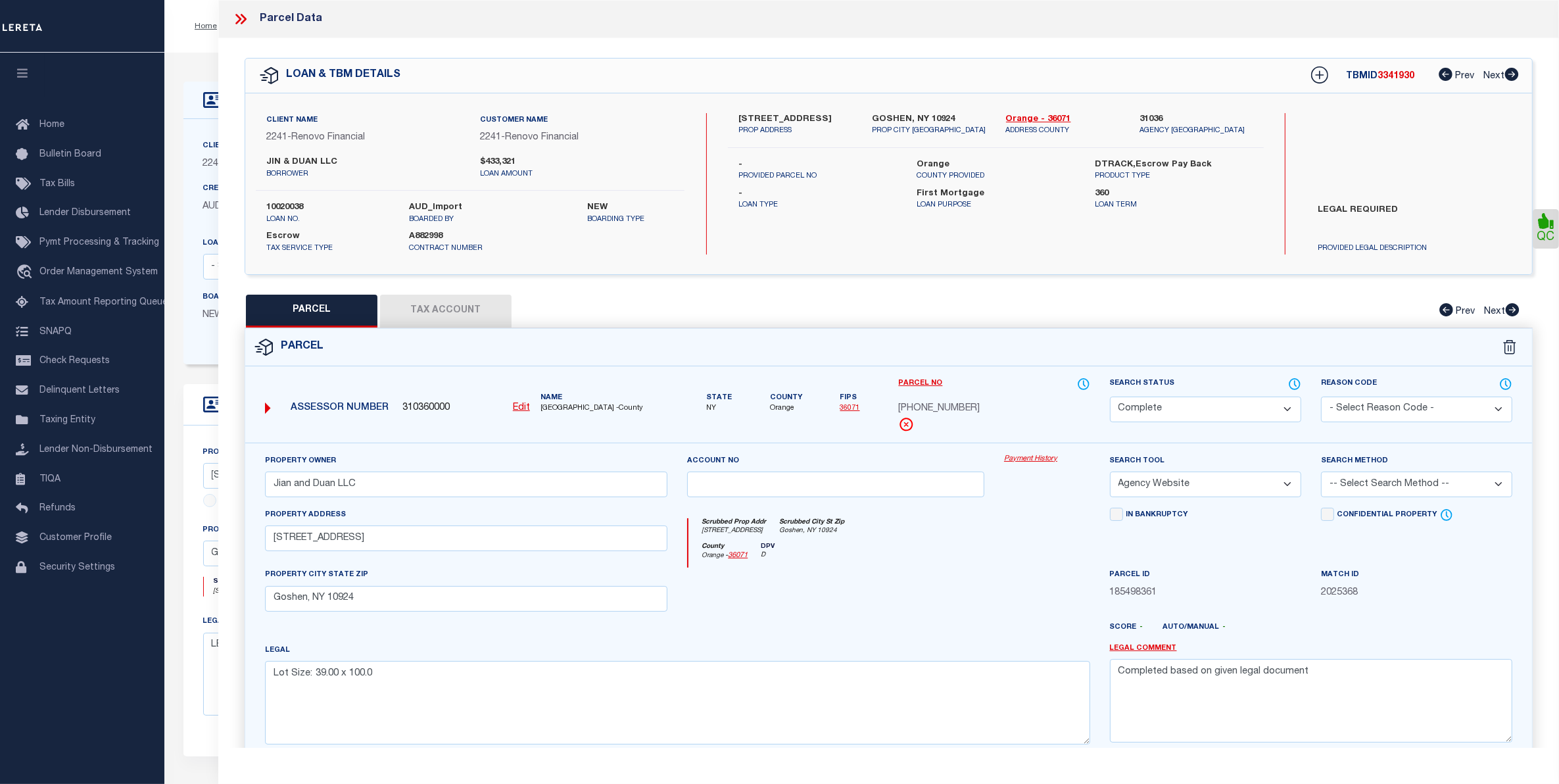
click at [244, 21] on icon at bounding box center [244, 19] width 6 height 10
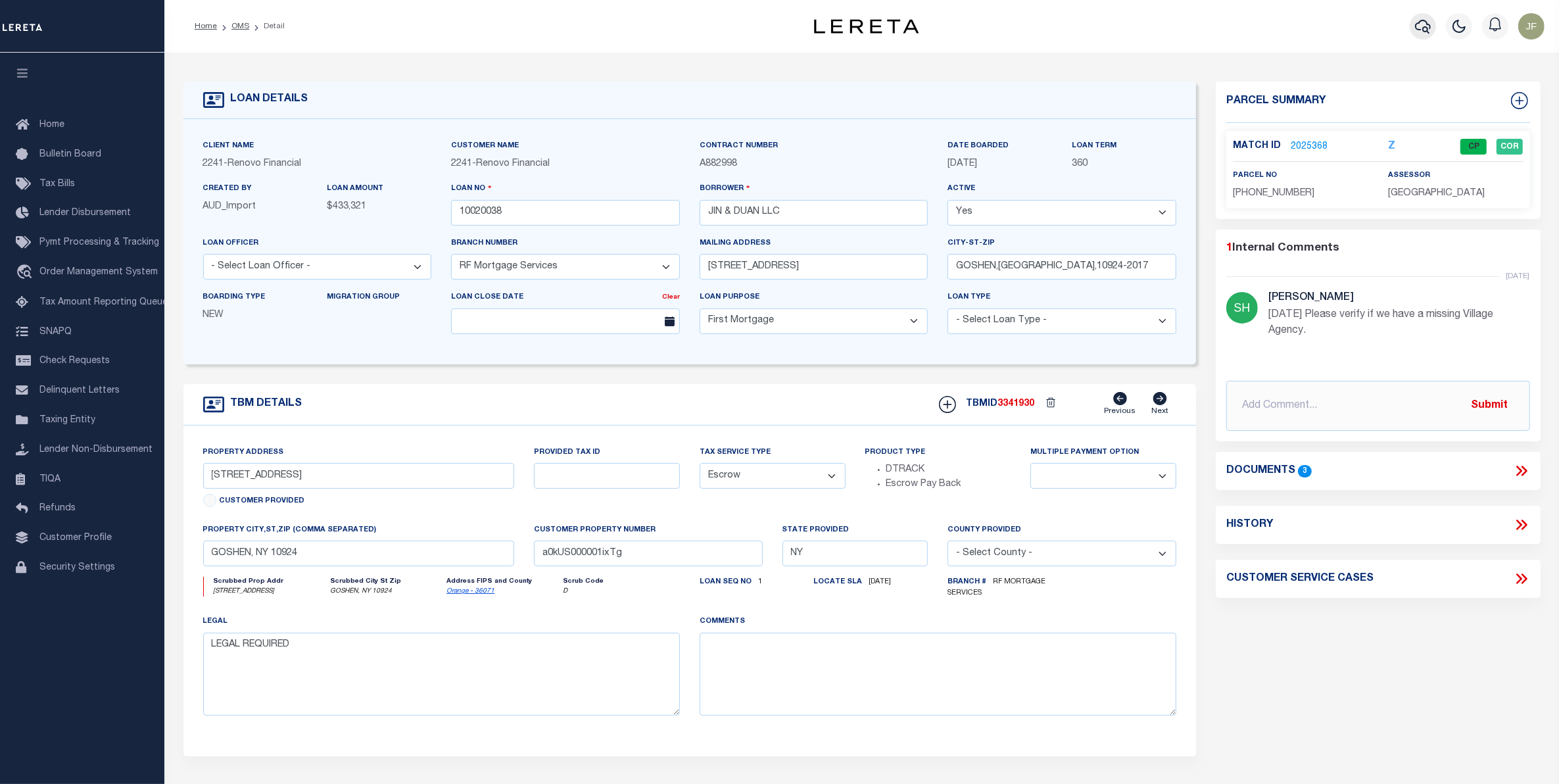
click at [1412, 29] on button "button" at bounding box center [1423, 27] width 27 height 27
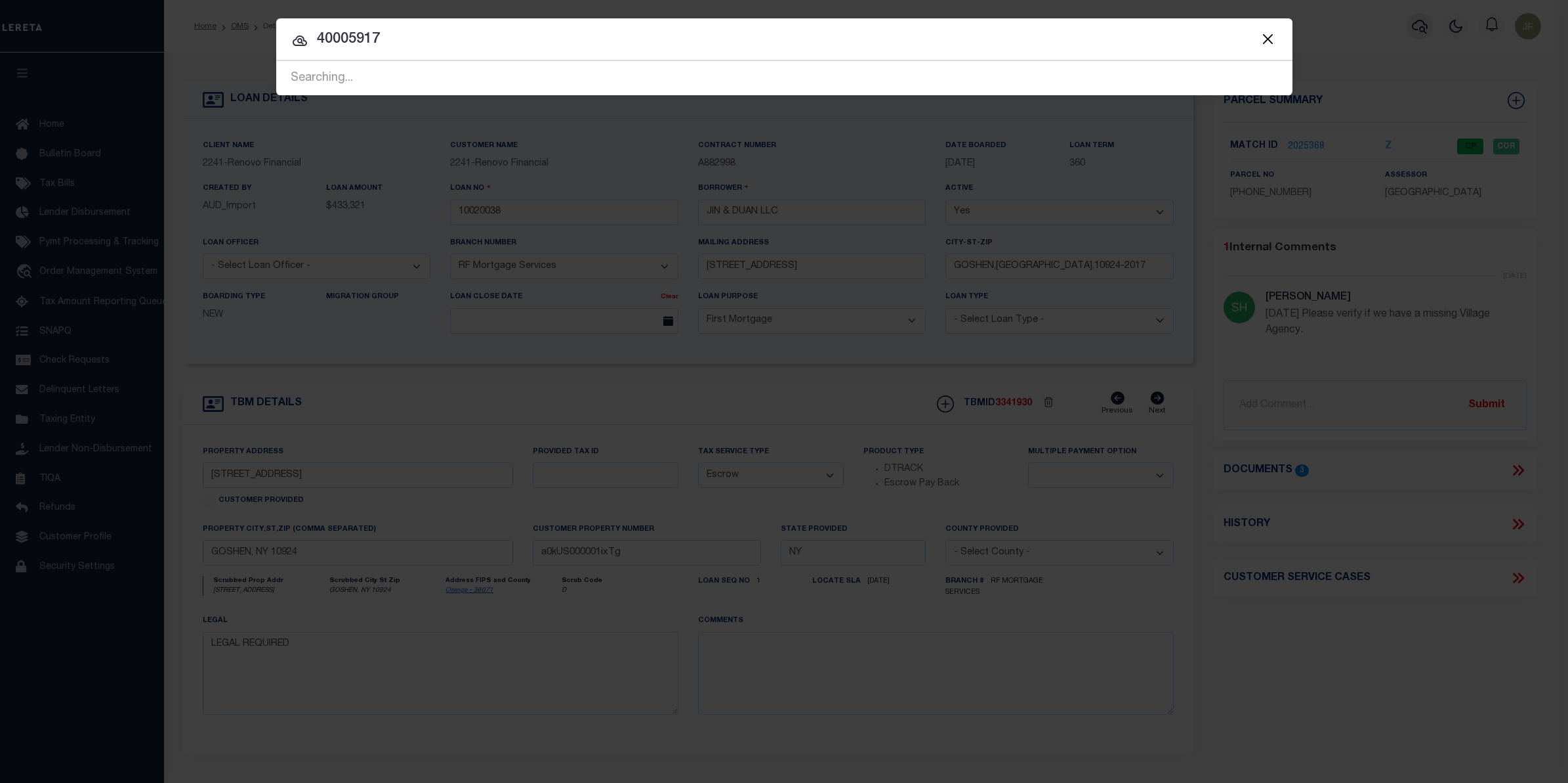
type input "40005917"
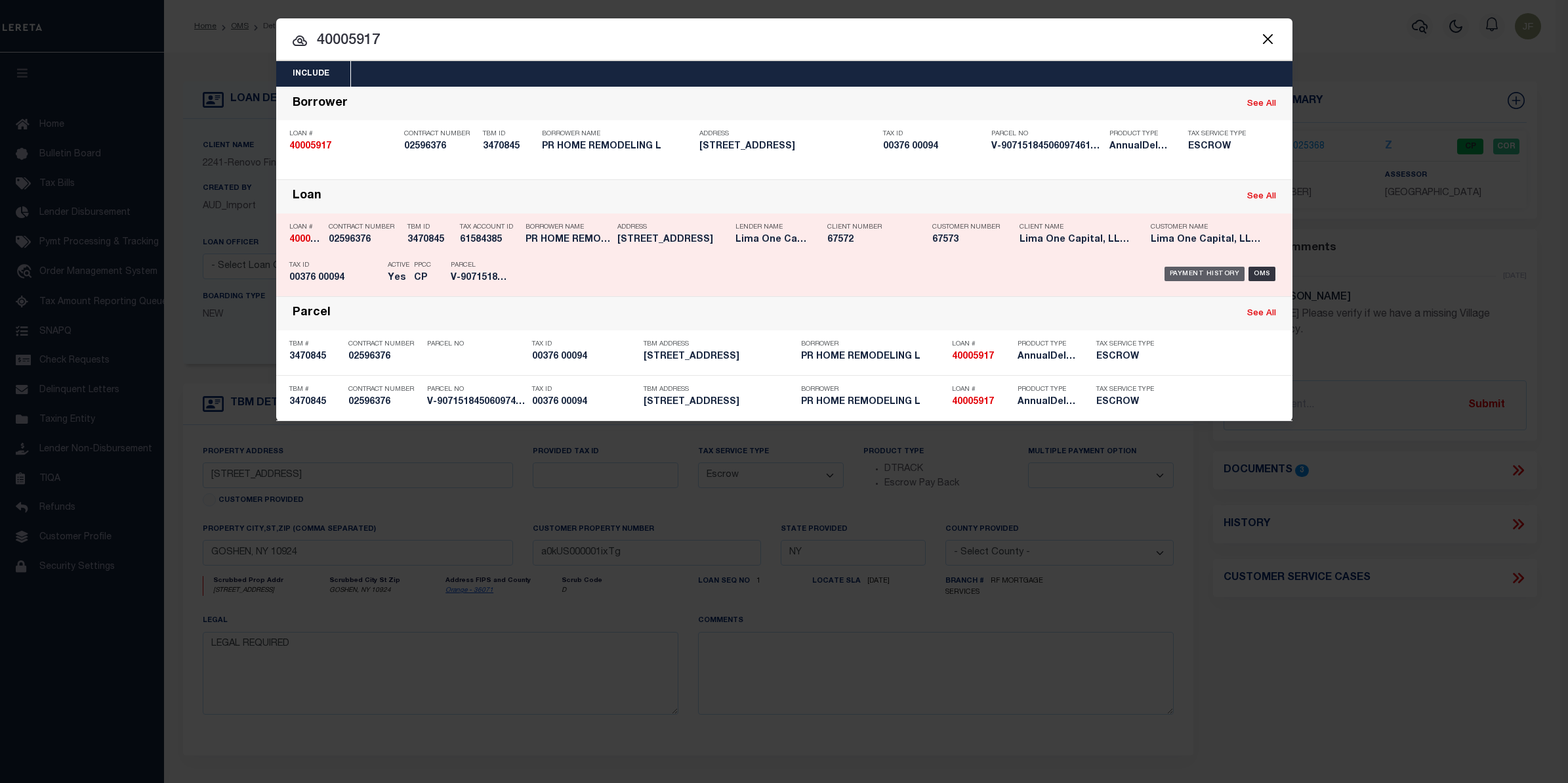
click at [1196, 273] on div "Payment History" at bounding box center [1205, 274] width 81 height 15
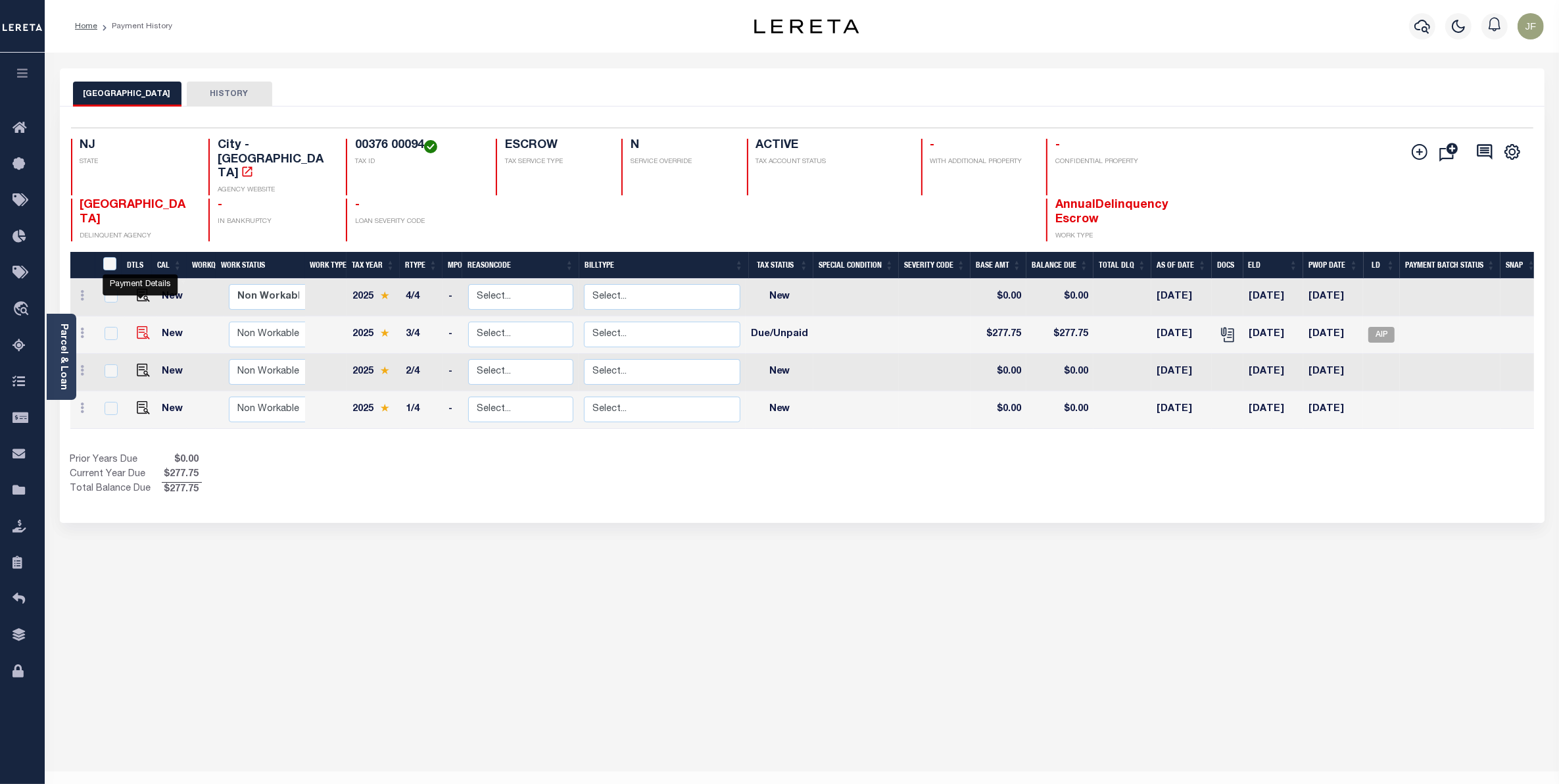
click at [140, 326] on img "" at bounding box center [144, 333] width 13 height 13
checkbox input "true"
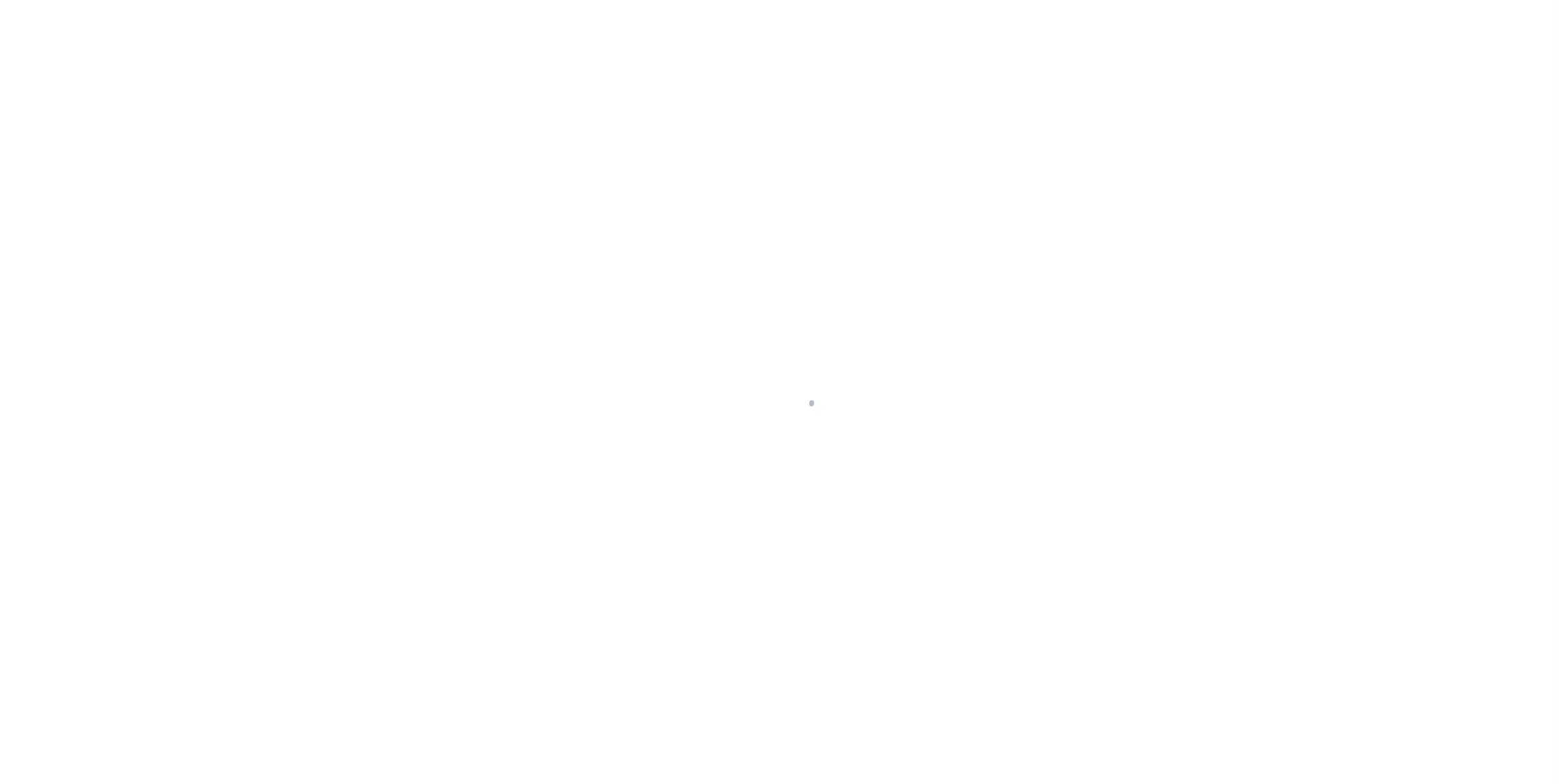
select select "DUE"
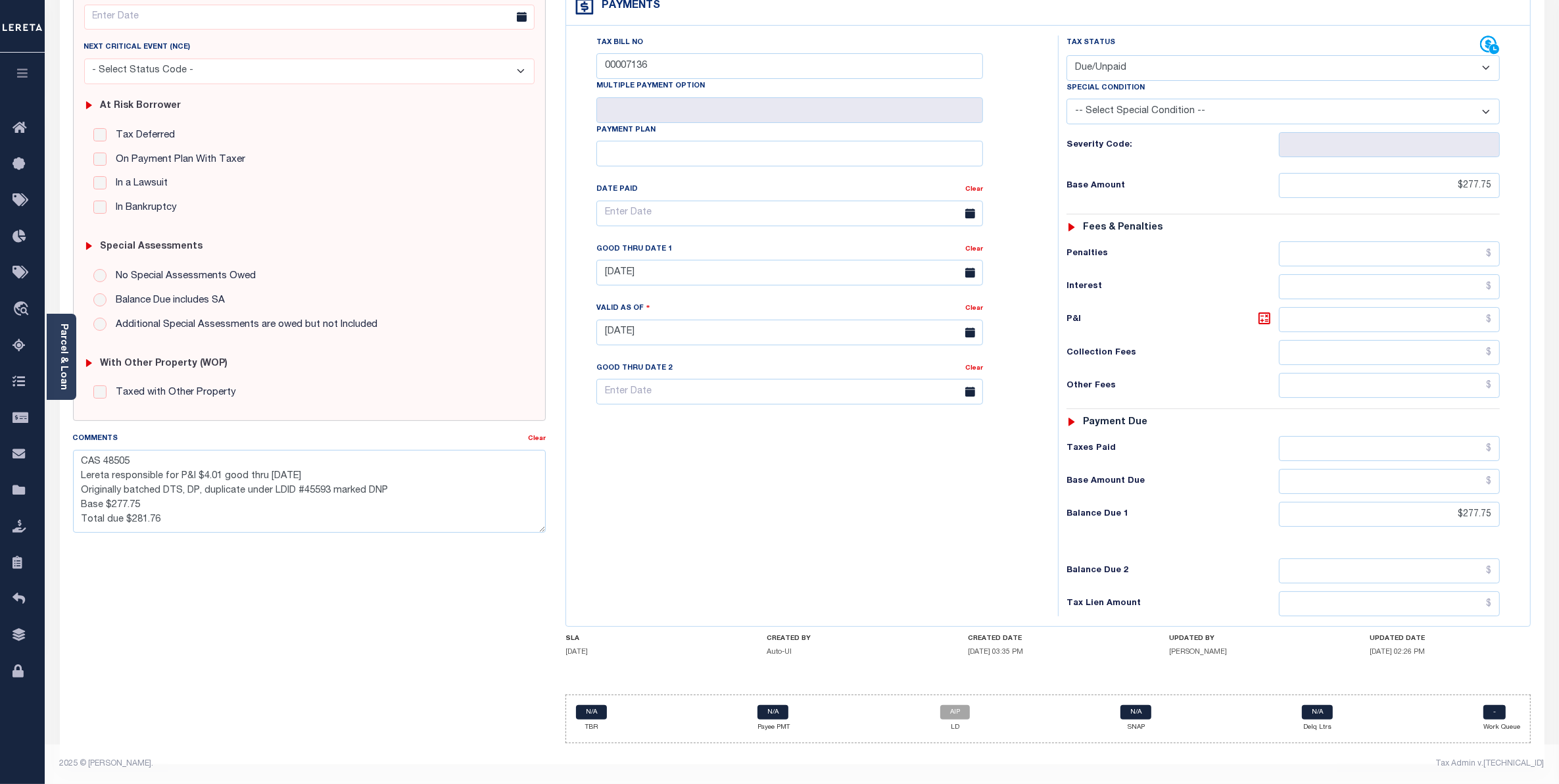
scroll to position [183, 0]
click at [957, 718] on link "AIP" at bounding box center [955, 712] width 29 height 15
click at [1491, 50] on icon at bounding box center [1494, 49] width 10 height 10
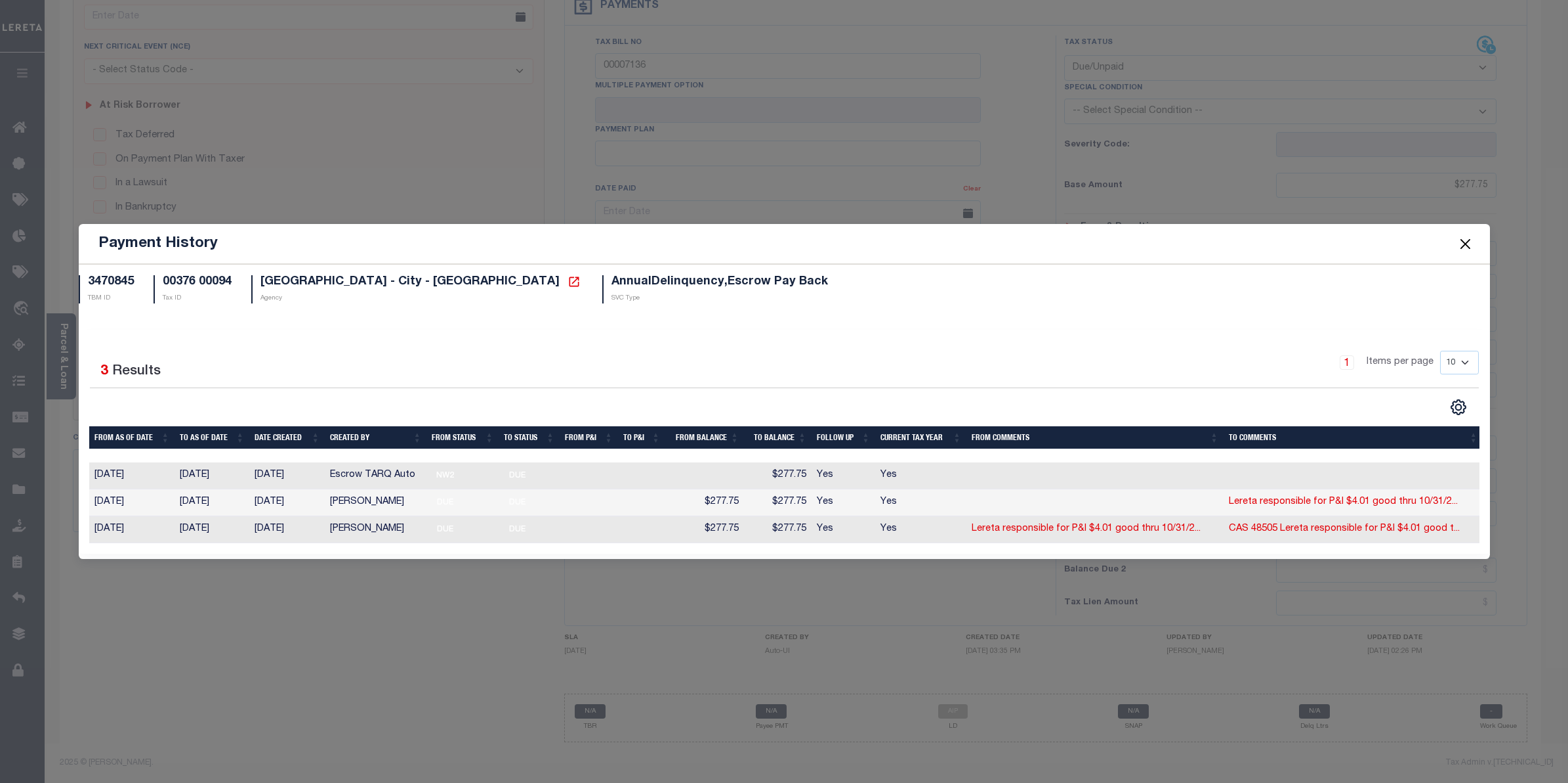
click at [1467, 240] on button "Close" at bounding box center [1465, 243] width 17 height 17
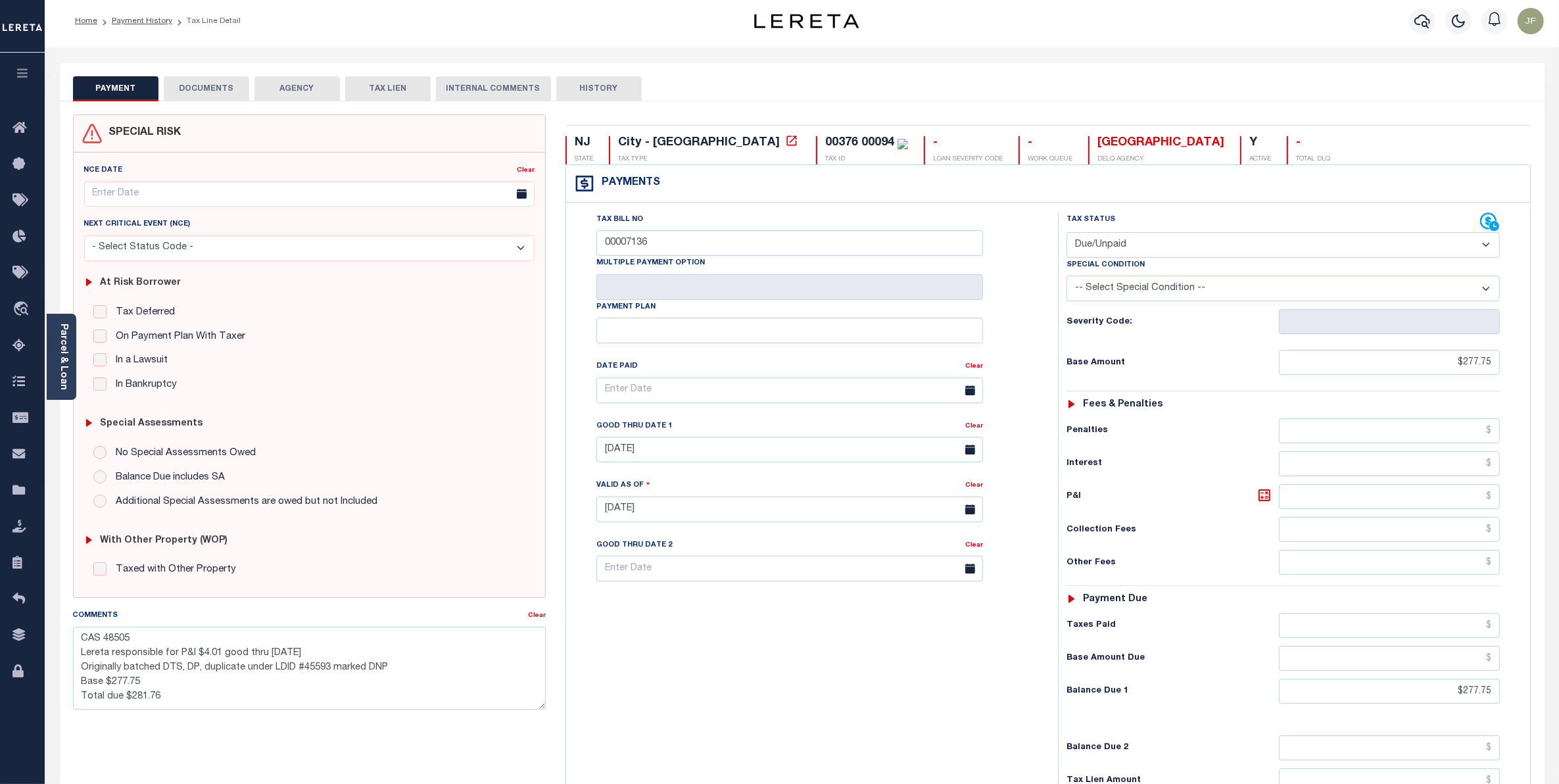
scroll to position [0, 0]
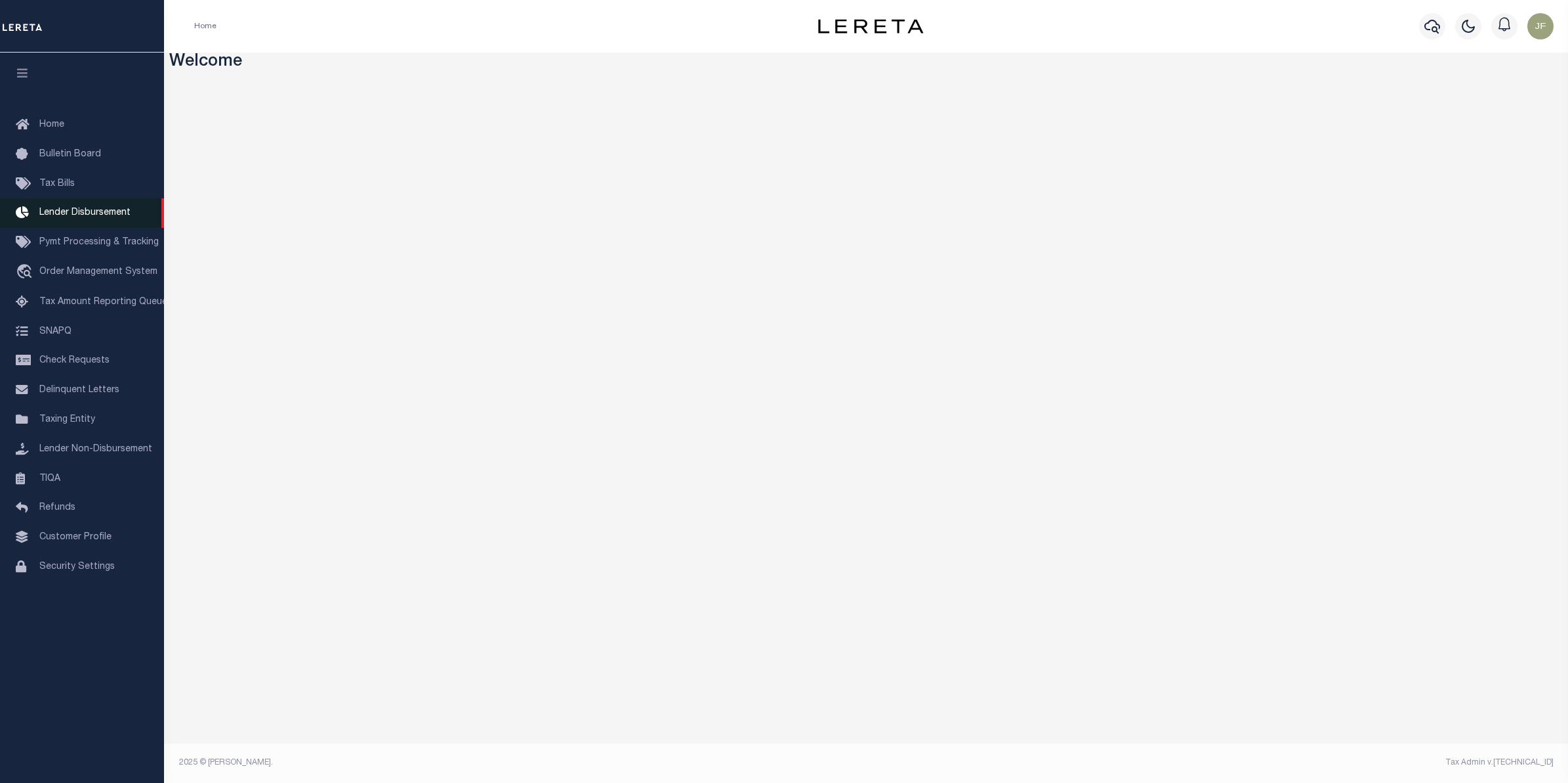
click at [92, 207] on link "Lender Disbursement" at bounding box center [82, 213] width 164 height 29
